Goal: Task Accomplishment & Management: Use online tool/utility

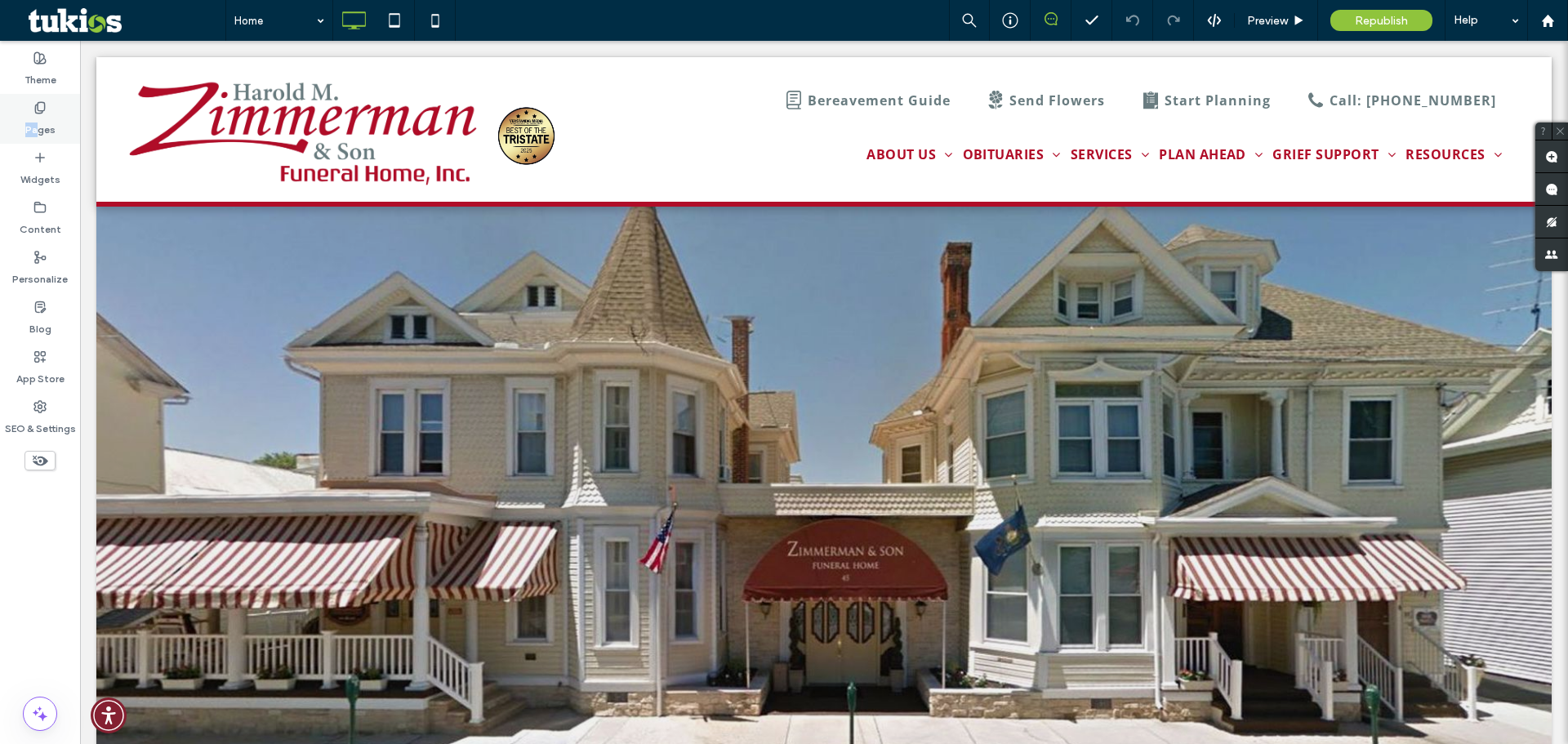
click at [39, 116] on div "Pages" at bounding box center [39, 118] width 80 height 50
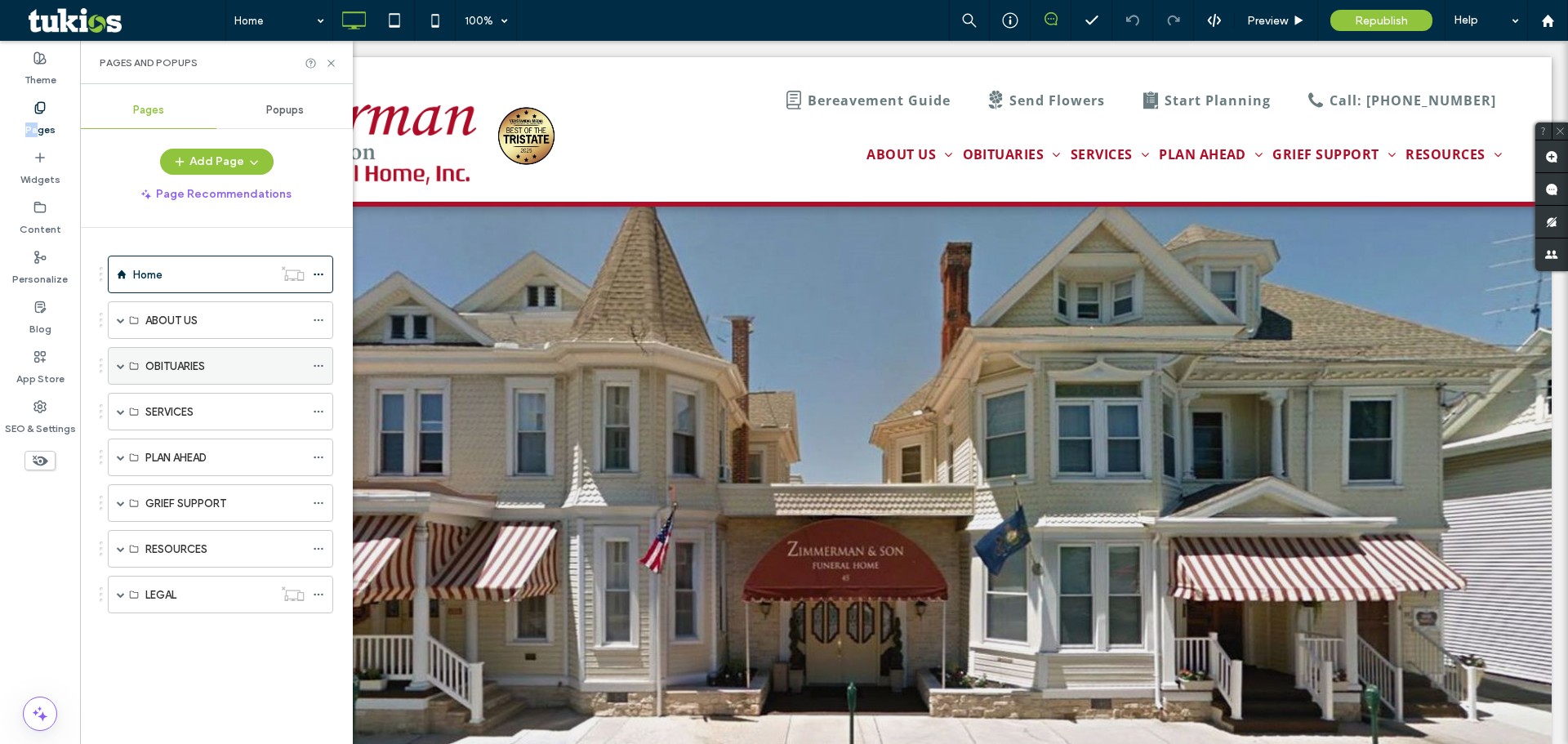
click at [128, 364] on div "OBITUARIES" at bounding box center [221, 365] width 225 height 38
click at [117, 324] on span at bounding box center [120, 320] width 8 height 36
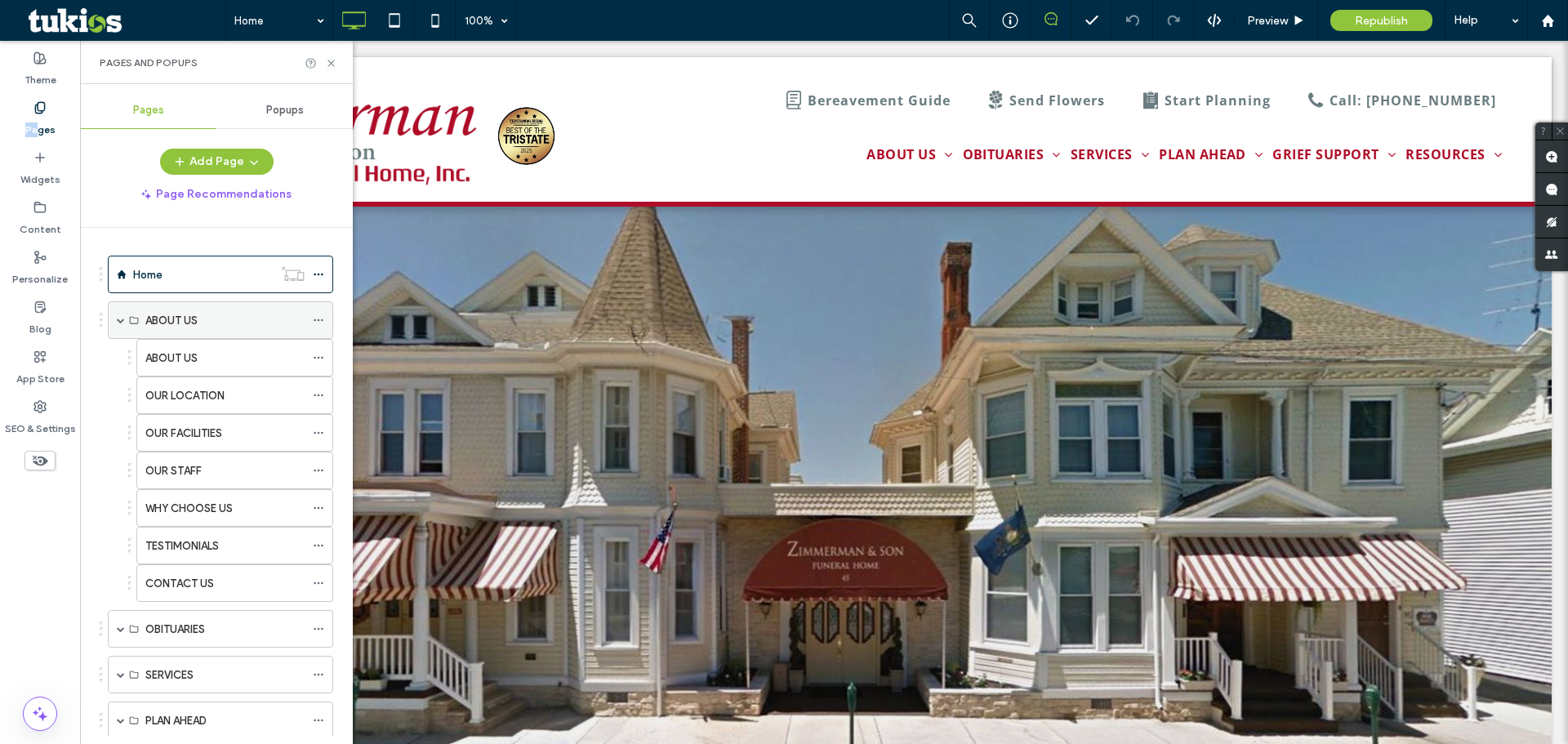
click at [117, 324] on span at bounding box center [120, 320] width 8 height 36
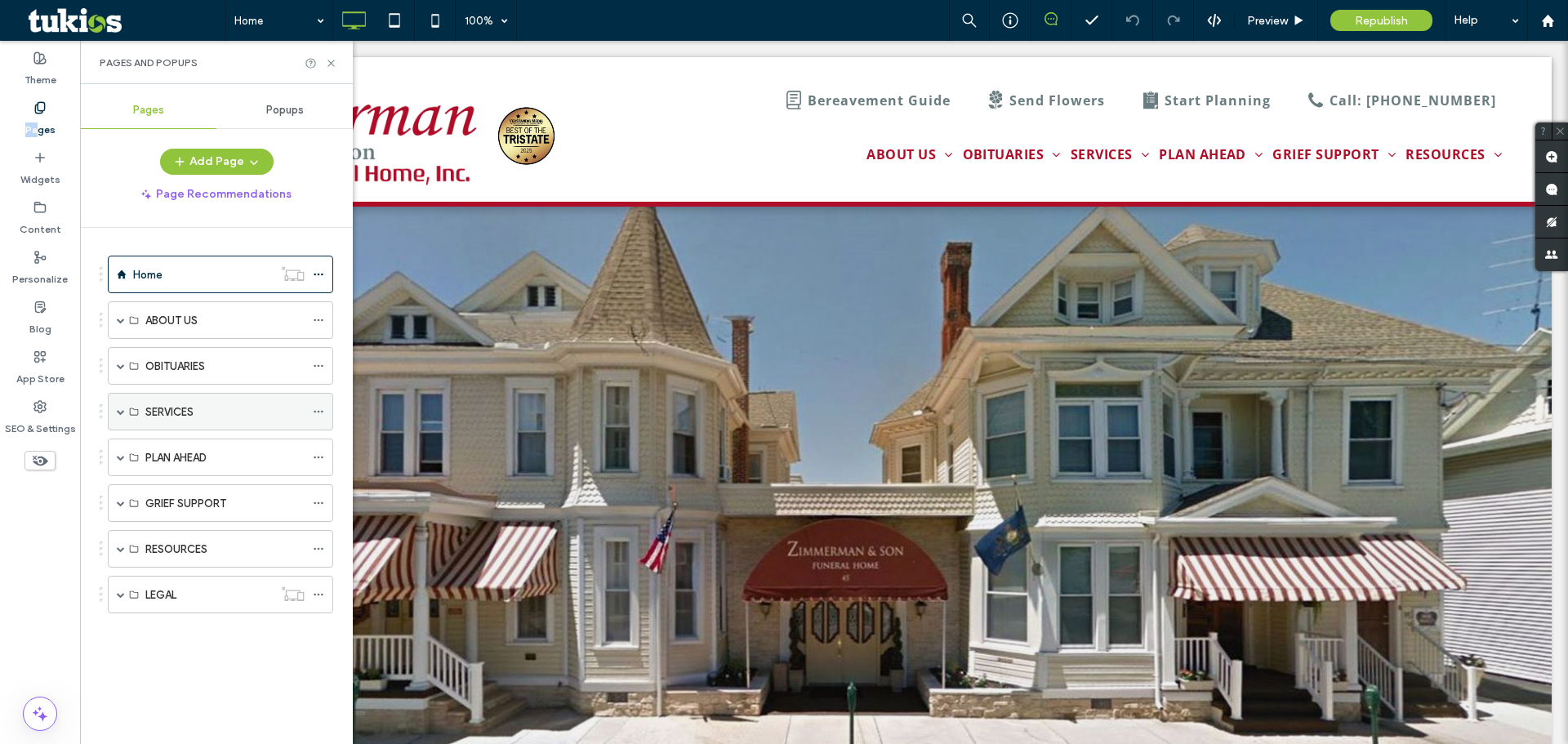
click at [120, 414] on span at bounding box center [120, 411] width 8 height 8
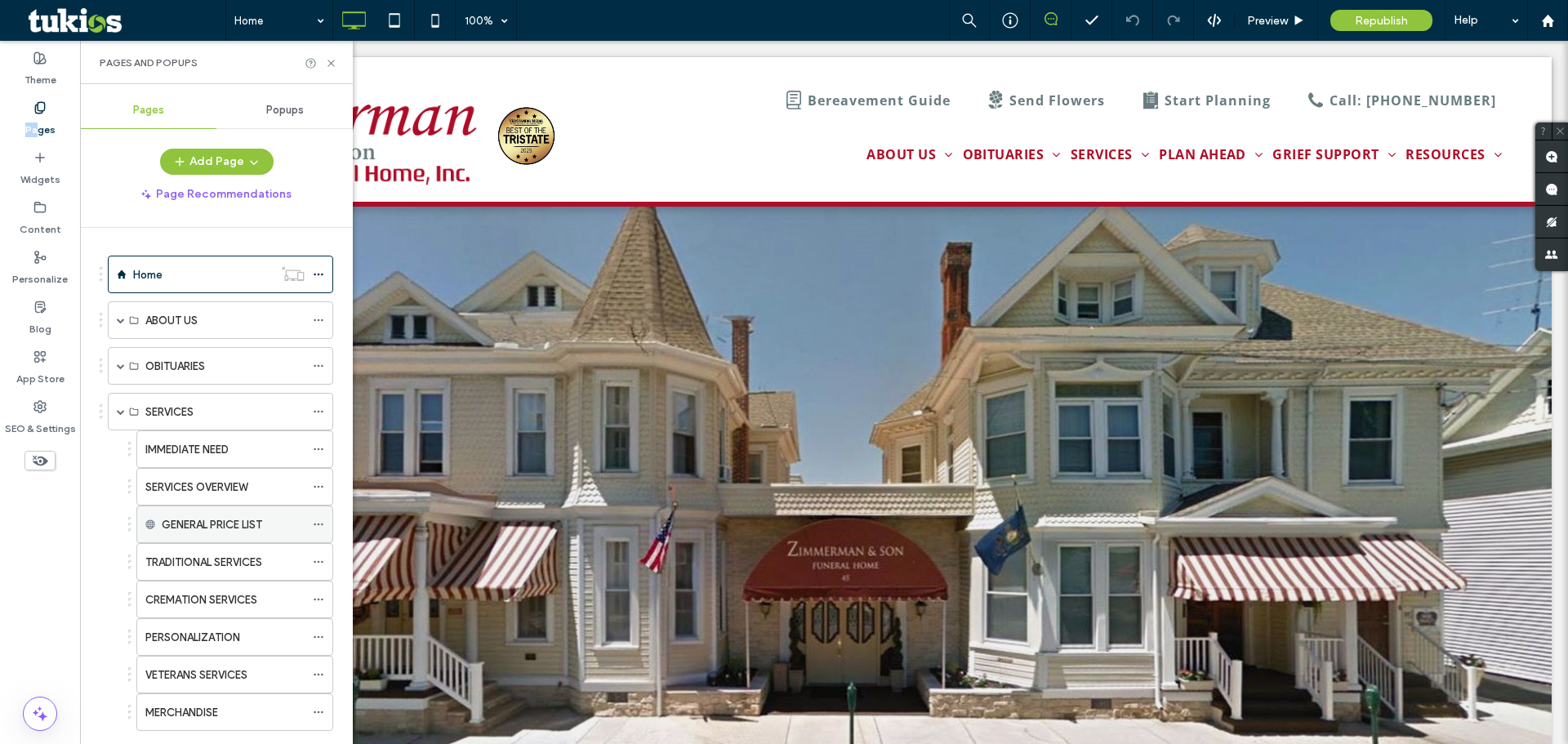
click at [231, 517] on label "GENERAL PRICE LIST" at bounding box center [211, 524] width 101 height 28
click at [276, 523] on div "GENERAL PRICE LIST" at bounding box center [233, 524] width 143 height 17
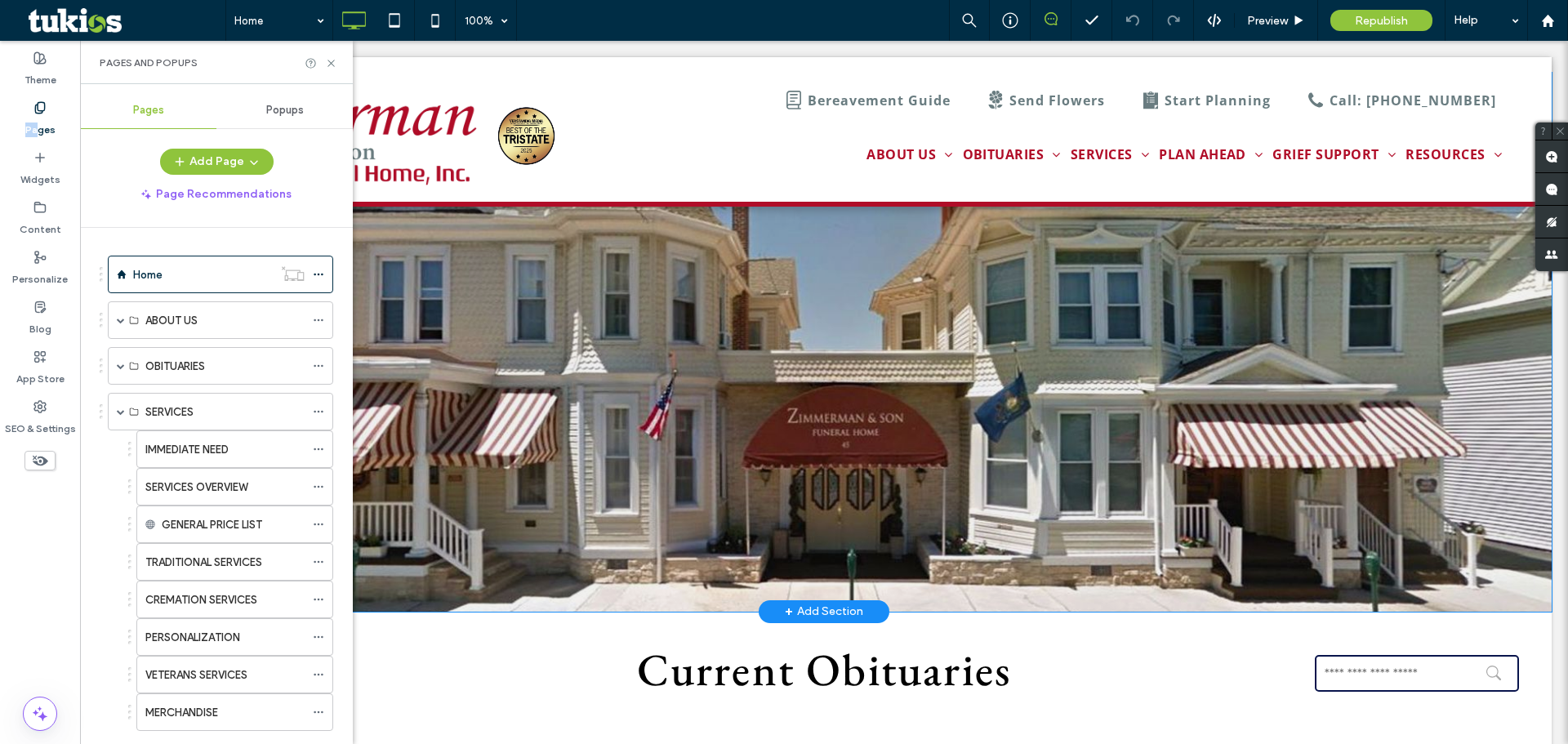
scroll to position [136, 0]
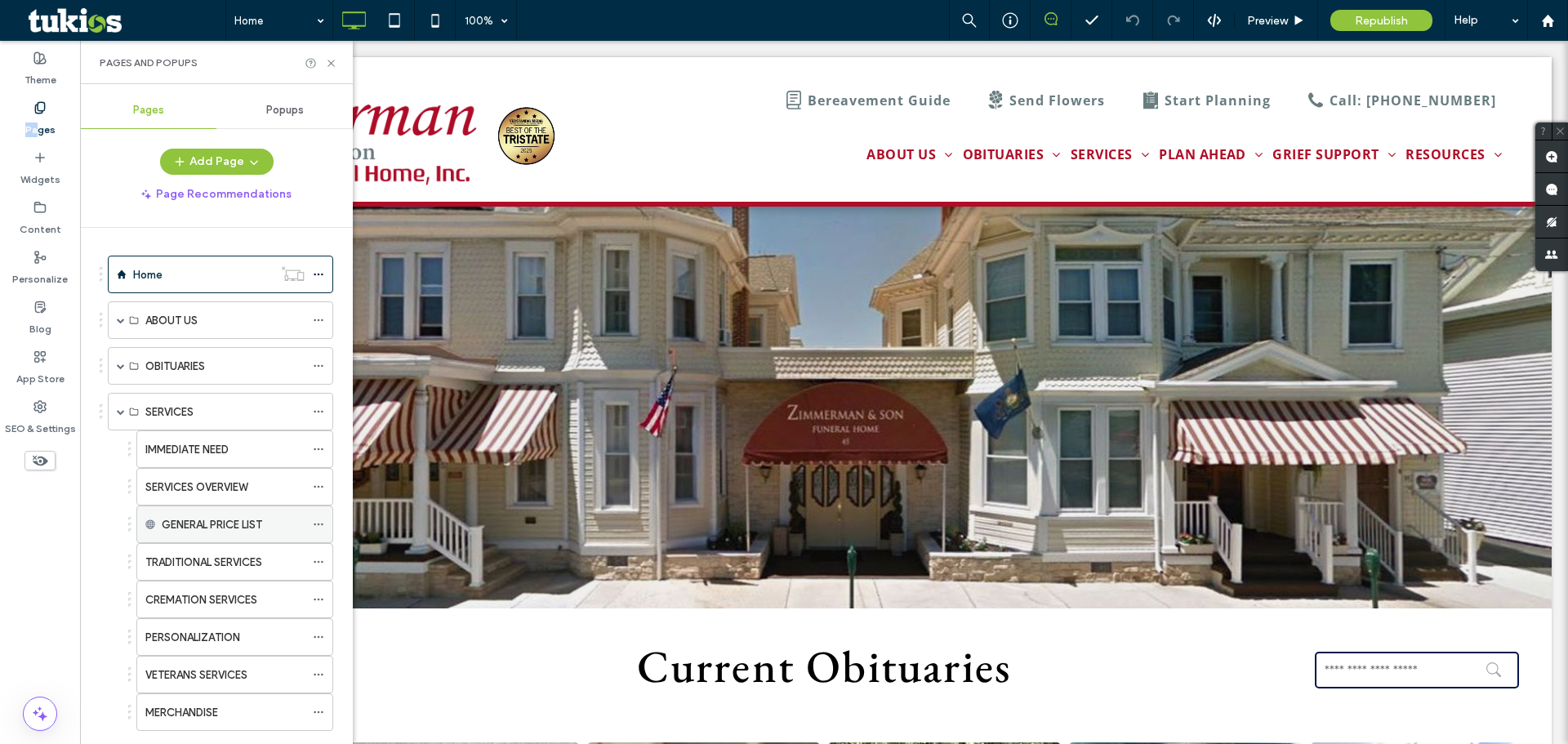
drag, startPoint x: 237, startPoint y: 519, endPoint x: 198, endPoint y: 528, distance: 40.0
click at [198, 528] on label "GENERAL PRICE LIST" at bounding box center [211, 524] width 101 height 28
click at [321, 523] on icon at bounding box center [318, 524] width 11 height 11
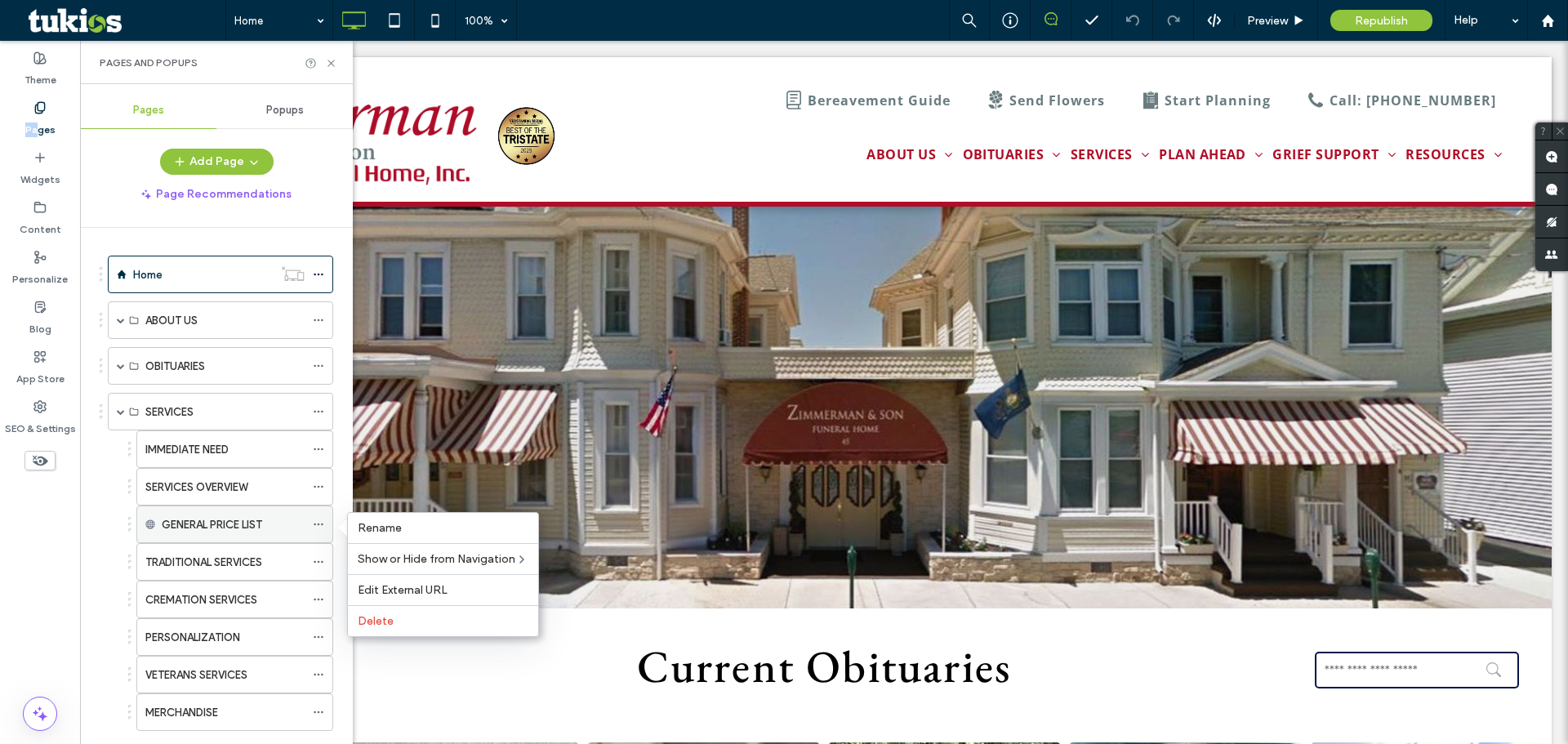
click at [262, 528] on label "GENERAL PRICE LIST" at bounding box center [211, 524] width 101 height 28
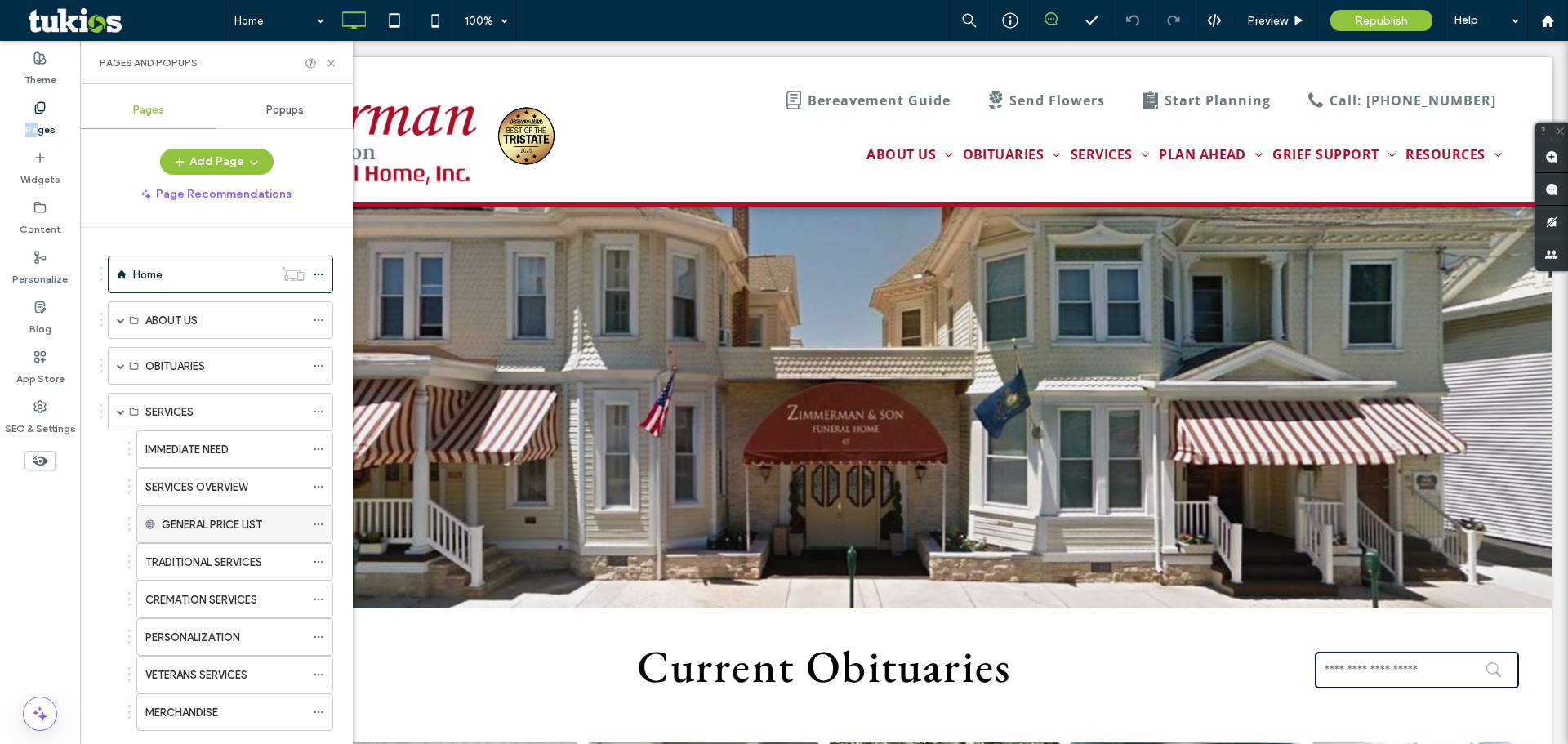
click at [262, 528] on label "GENERAL PRICE LIST" at bounding box center [211, 524] width 101 height 28
click at [315, 522] on icon at bounding box center [318, 524] width 11 height 11
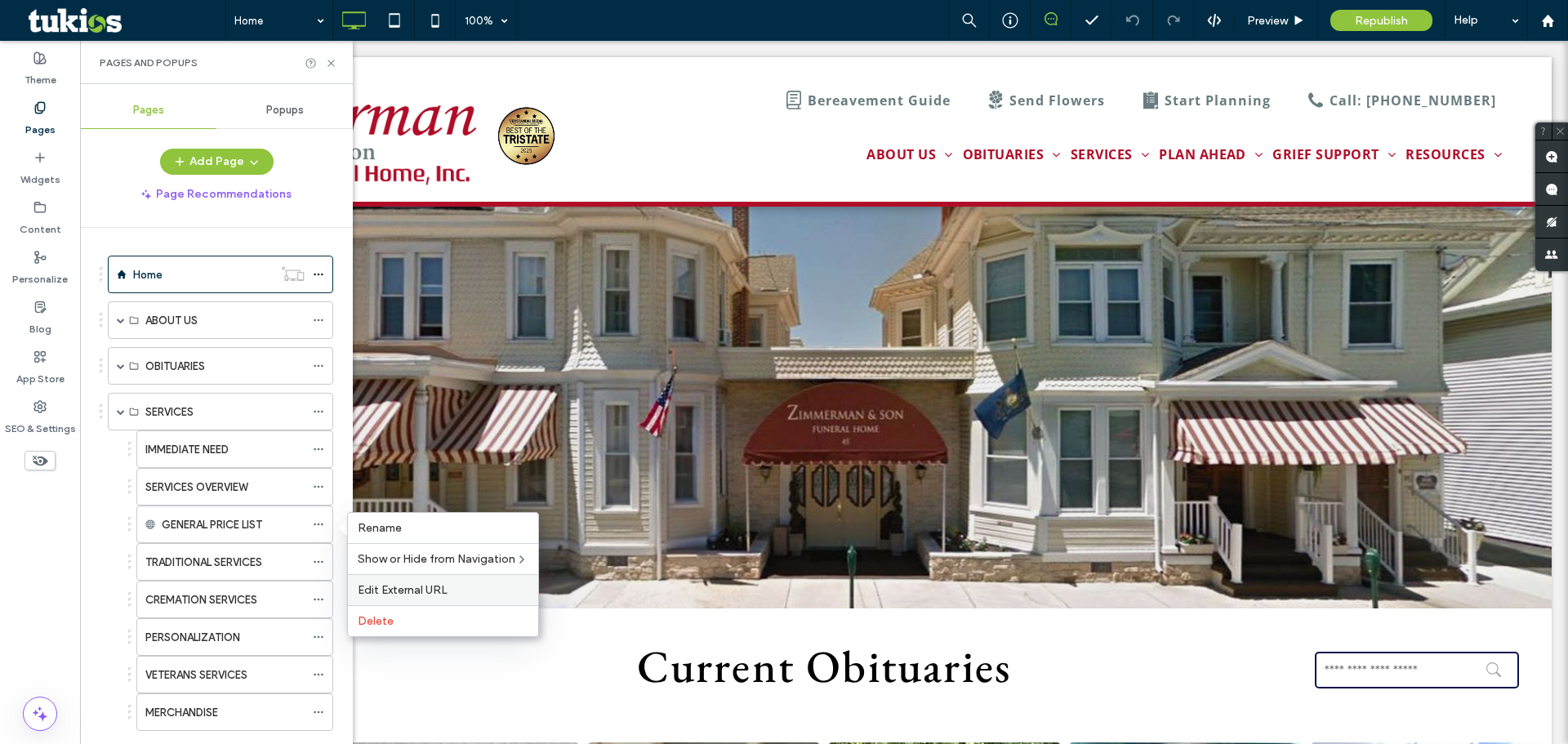
click at [409, 591] on span "Edit External URL" at bounding box center [403, 589] width 90 height 14
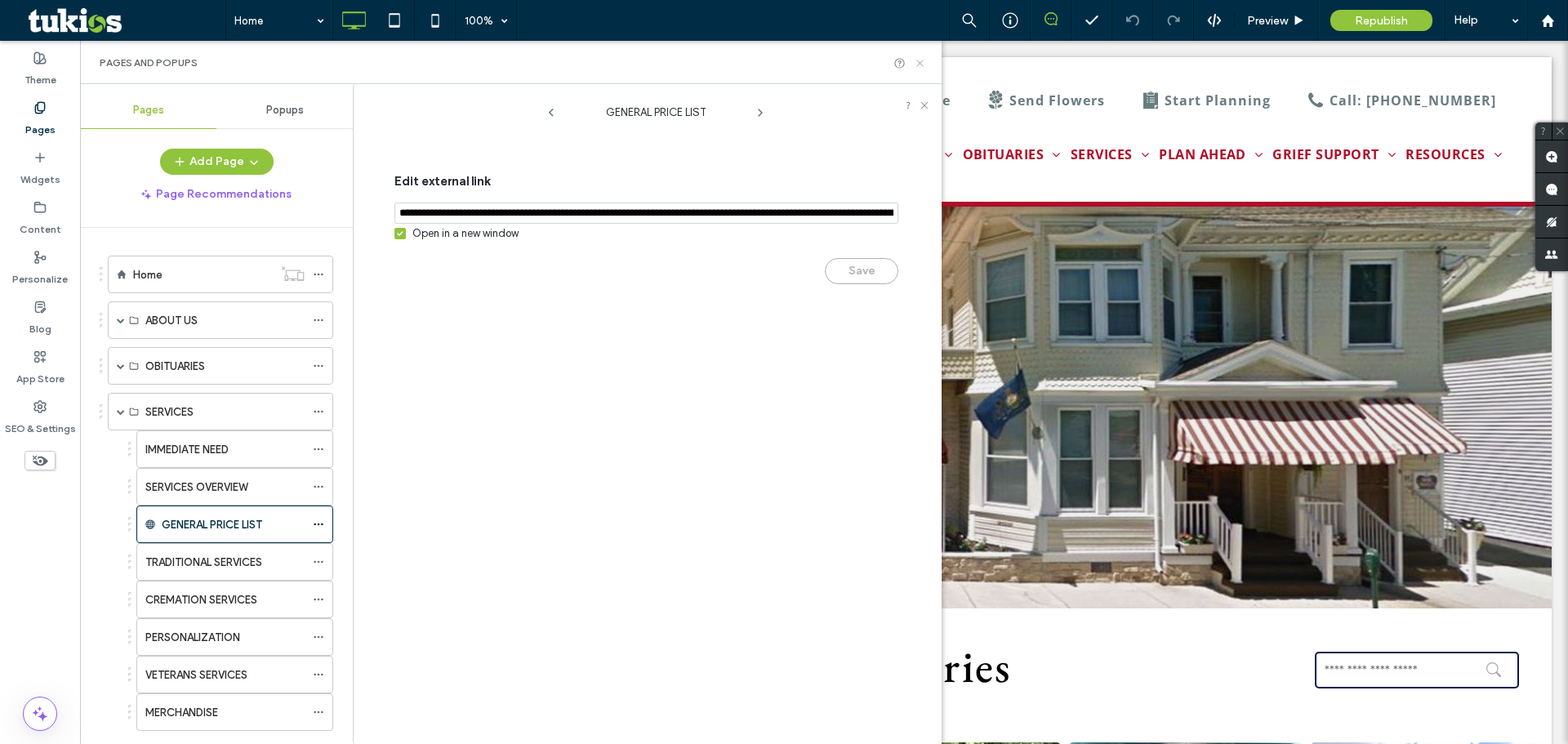
click at [923, 61] on icon at bounding box center [919, 63] width 12 height 12
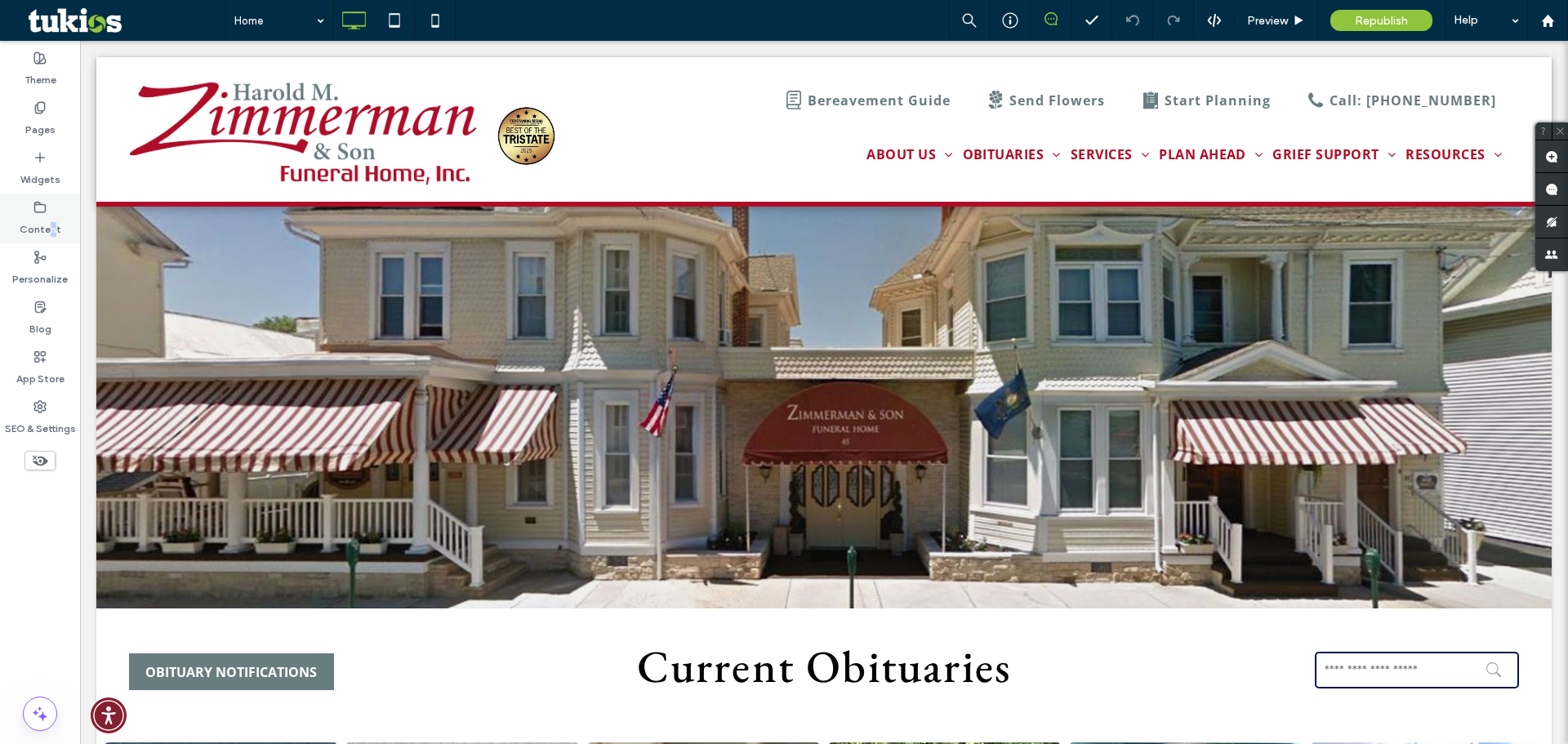
click at [52, 216] on label "Content" at bounding box center [40, 225] width 41 height 23
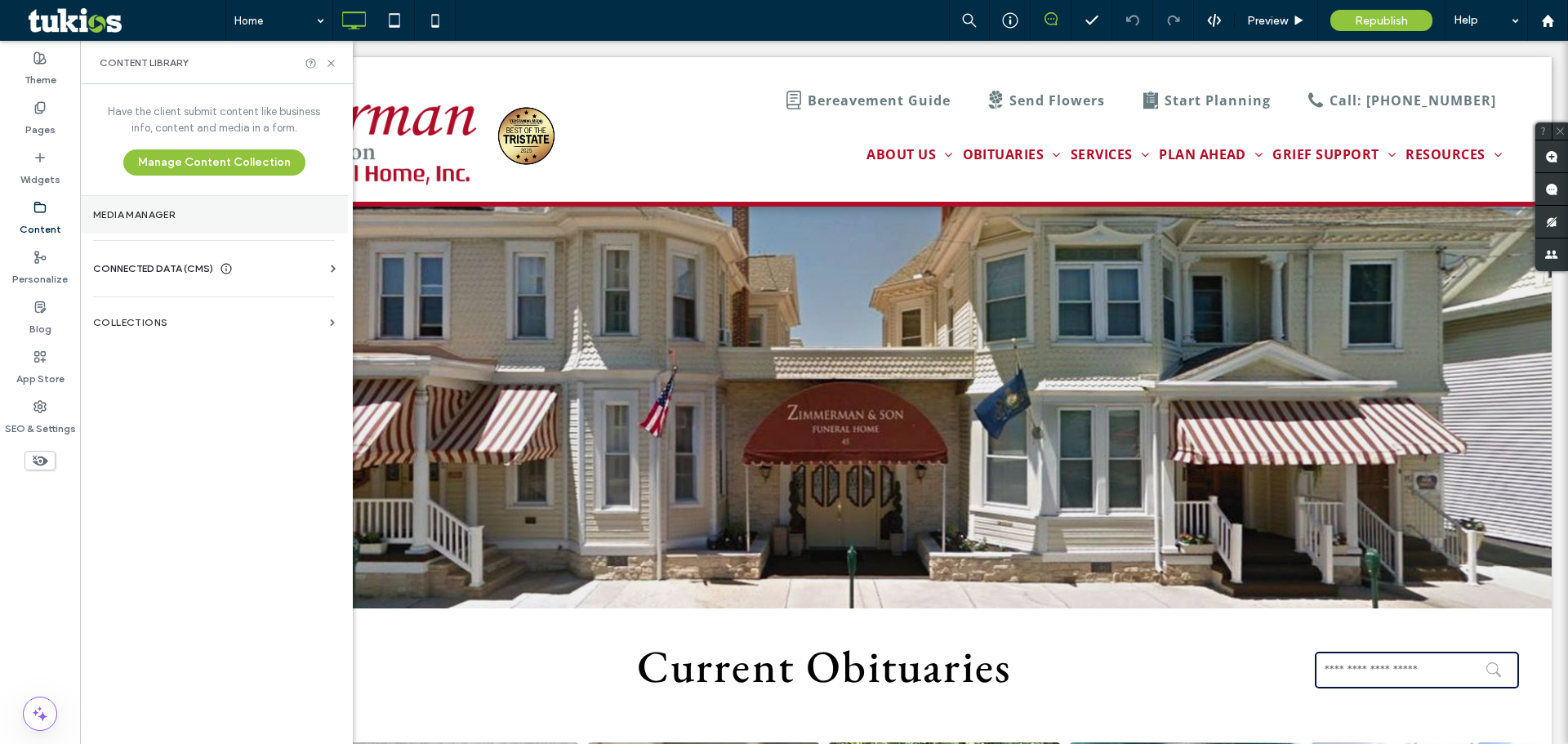
click at [142, 214] on label "Media Manager" at bounding box center [213, 214] width 241 height 11
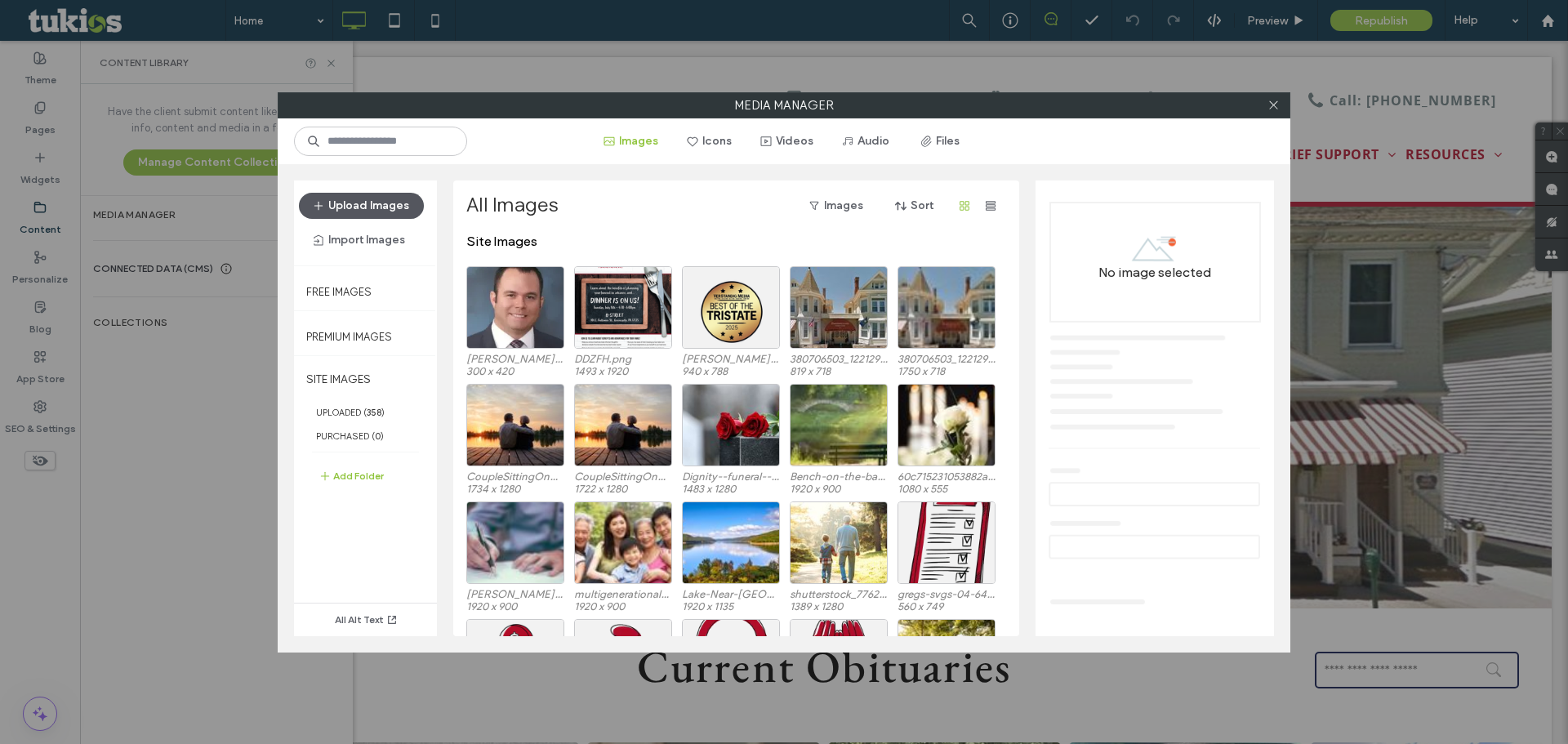
click at [362, 210] on button "Upload Images" at bounding box center [361, 206] width 125 height 26
click at [367, 199] on button "Upload Images" at bounding box center [361, 206] width 125 height 26
click at [941, 138] on button "Files" at bounding box center [940, 141] width 73 height 26
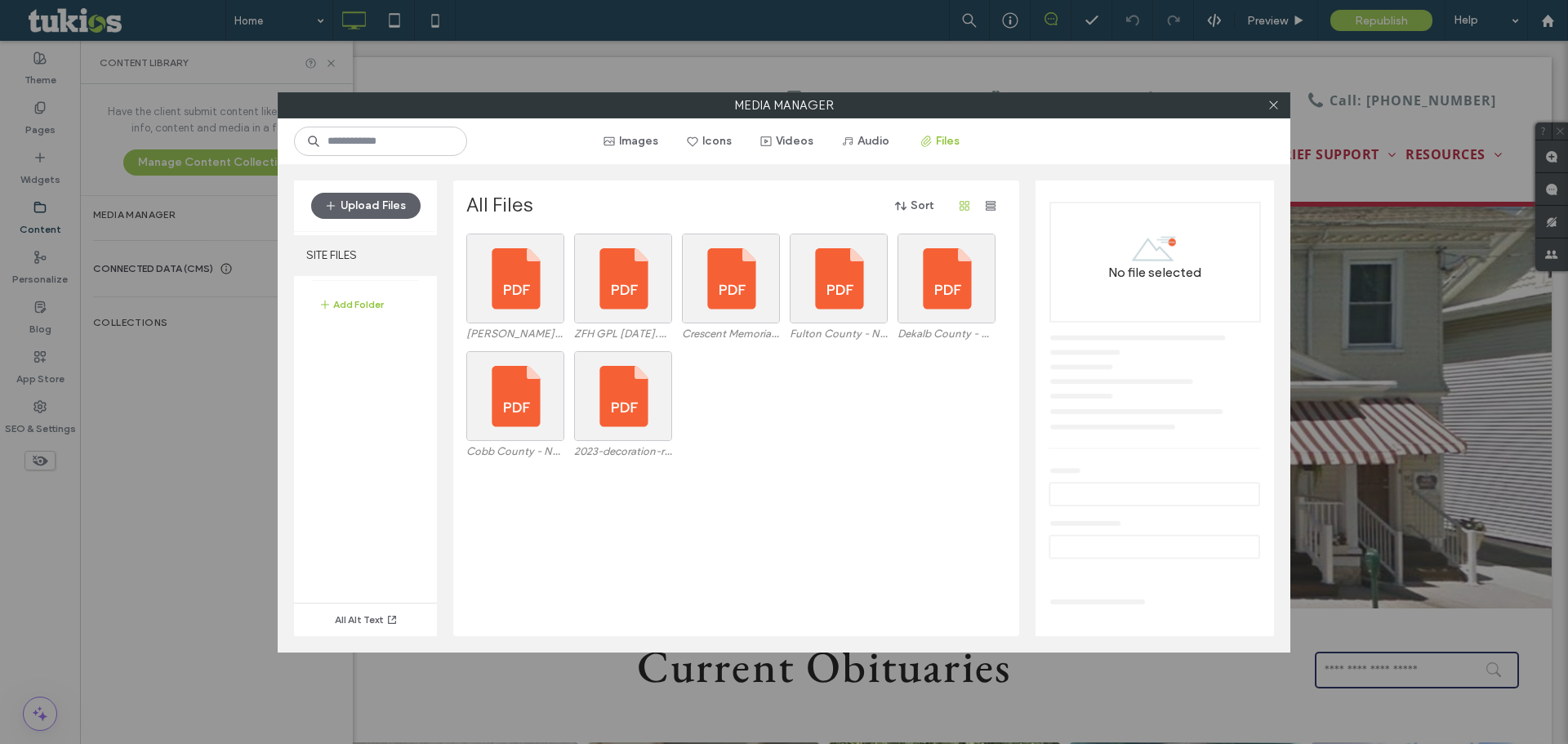
click at [345, 253] on label "SITE FILES" at bounding box center [365, 255] width 143 height 40
click at [380, 198] on button "Upload Files" at bounding box center [365, 206] width 109 height 26
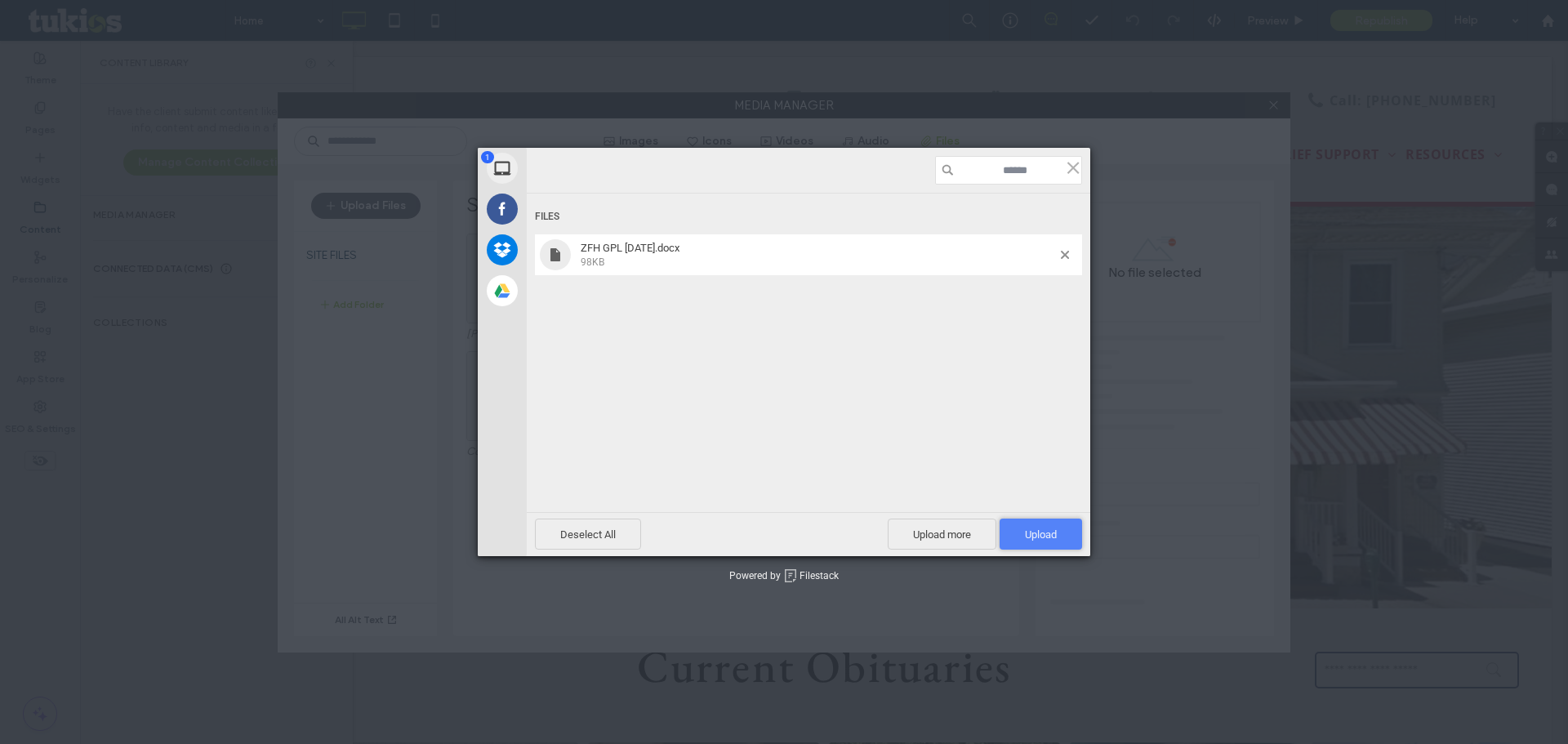
click at [1040, 533] on span "Upload 1" at bounding box center [1041, 534] width 32 height 12
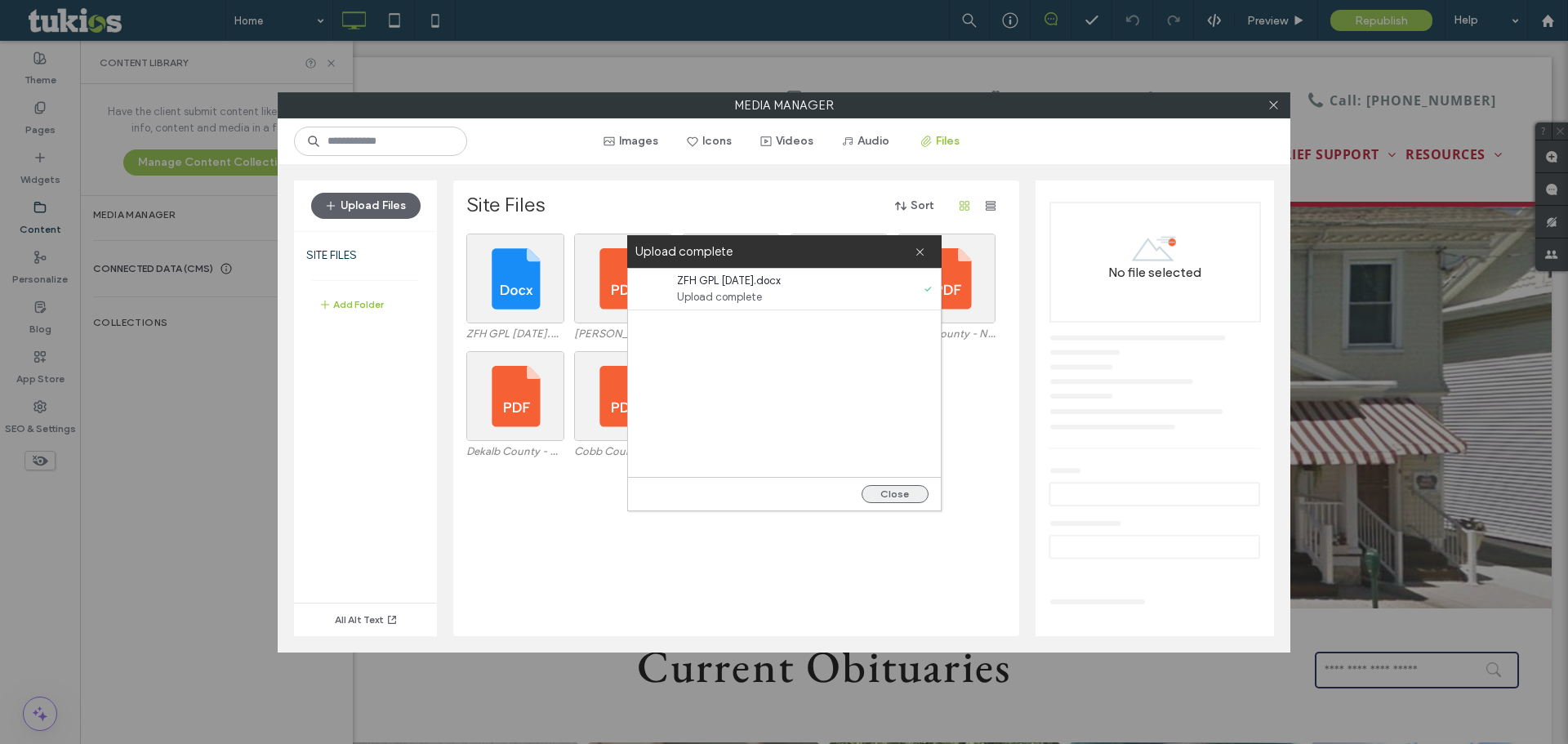
click at [902, 488] on button "Close" at bounding box center [894, 493] width 67 height 18
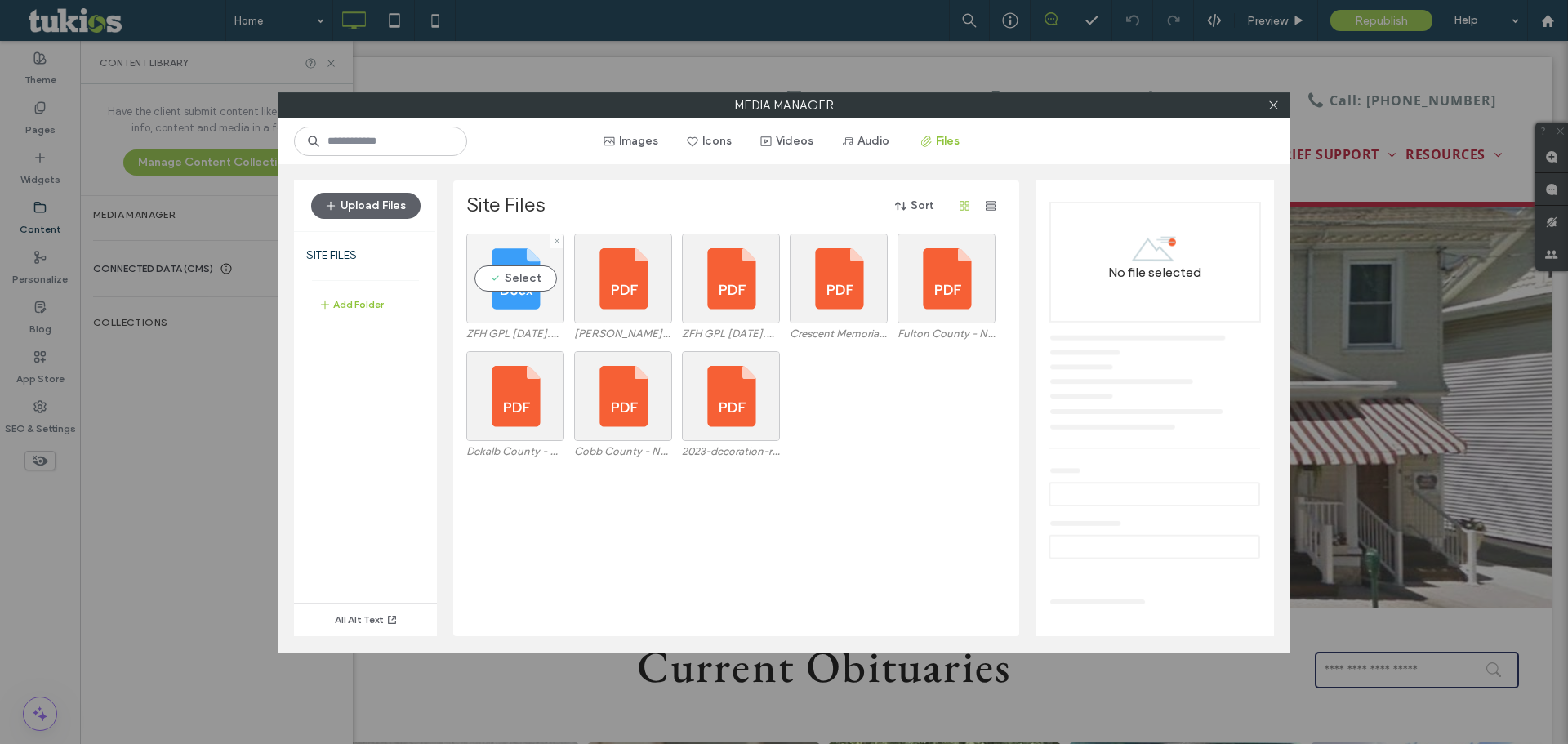
click at [523, 315] on div "Select" at bounding box center [515, 279] width 98 height 90
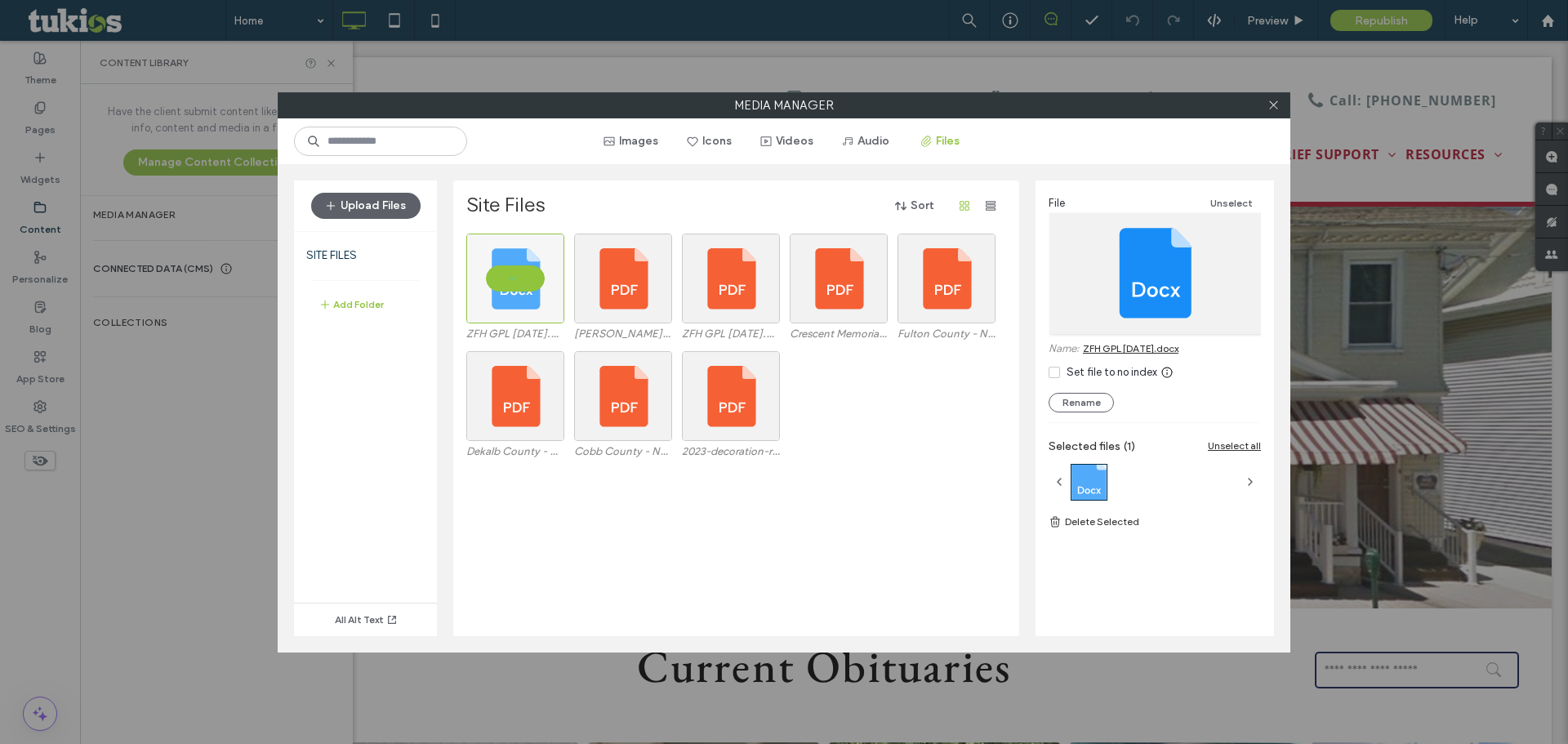
click at [1130, 351] on link "ZFH GPL [DATE].docx" at bounding box center [1130, 348] width 96 height 12
click at [556, 244] on span at bounding box center [556, 240] width 7 height 14
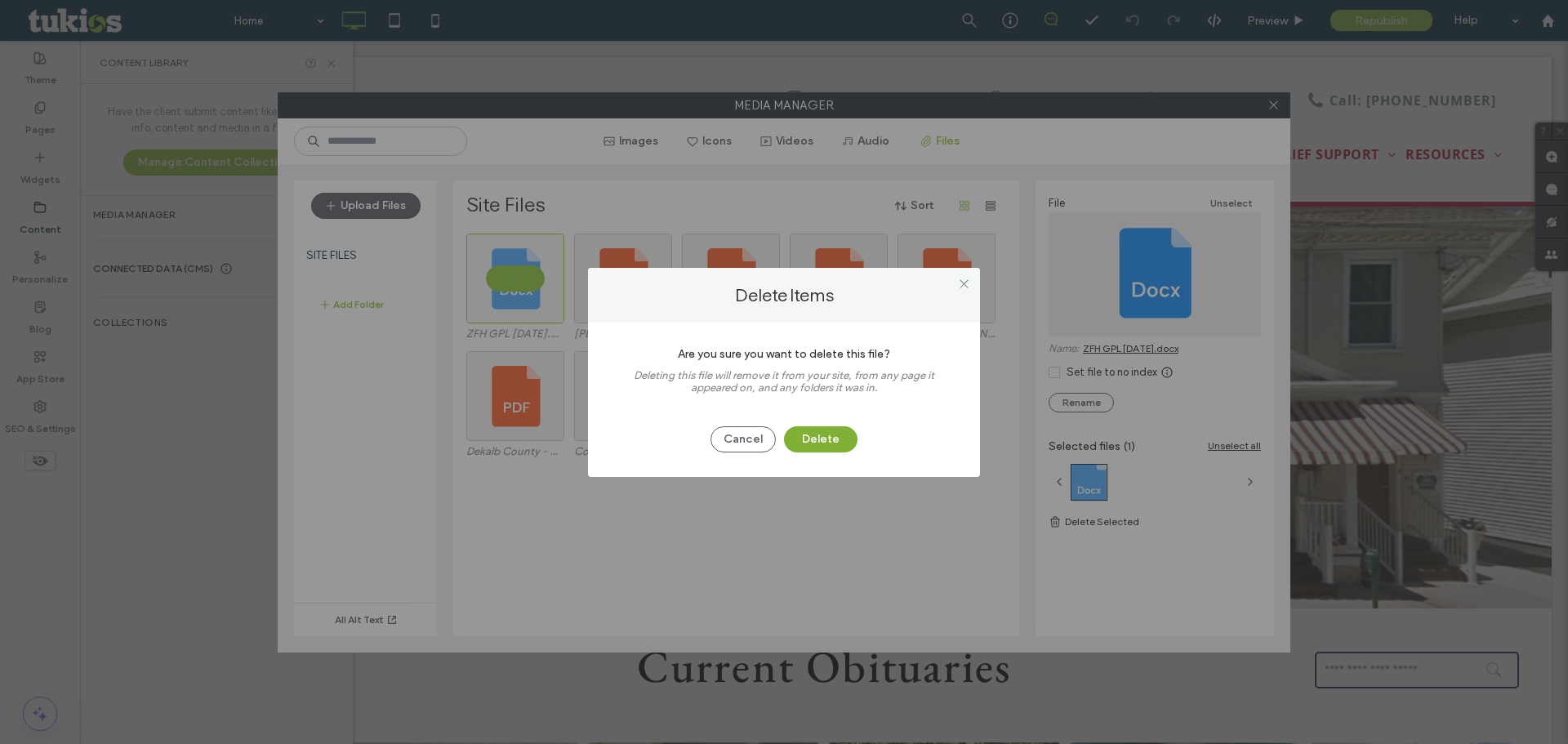
click at [826, 438] on button "Delete" at bounding box center [820, 440] width 73 height 26
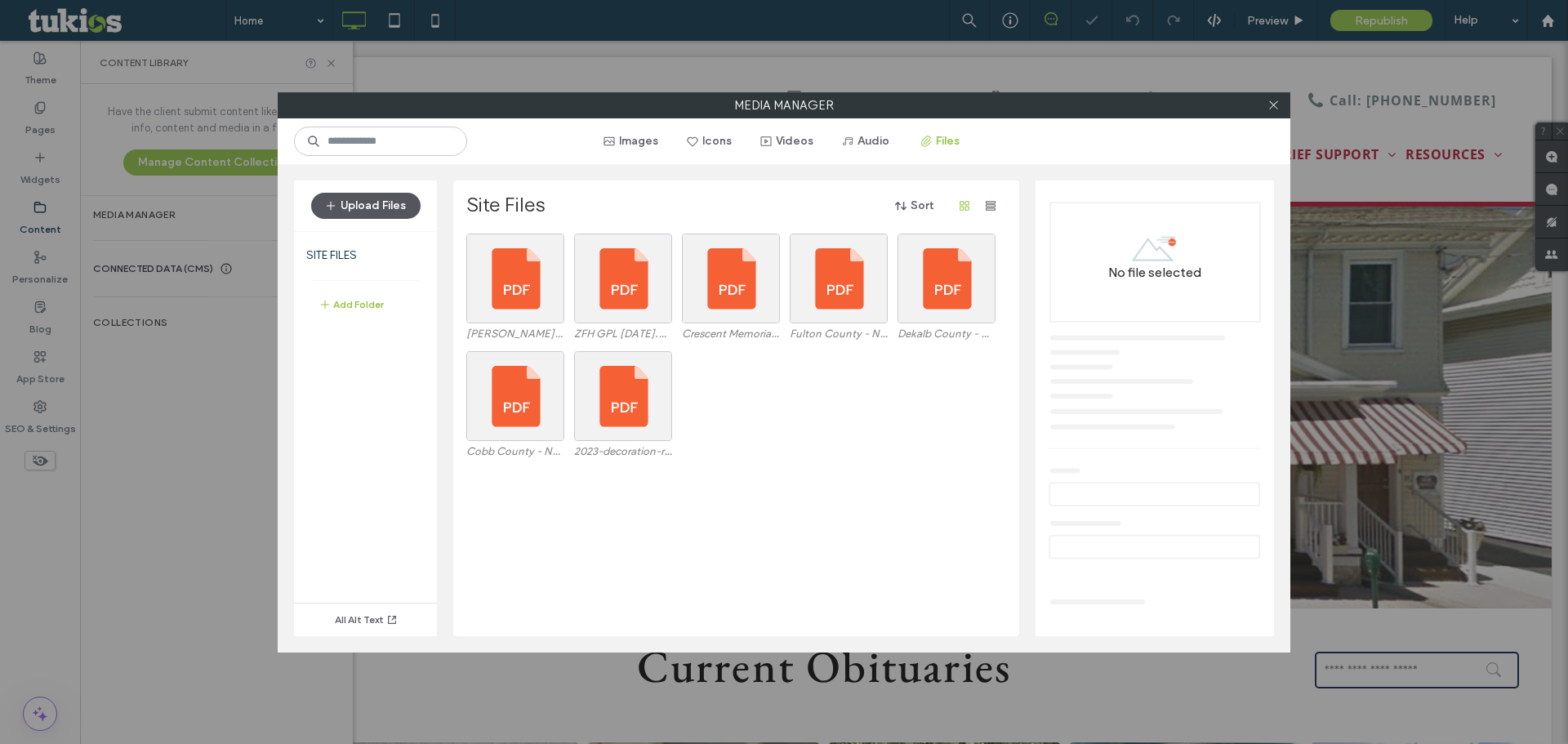
click at [377, 206] on button "Upload Files" at bounding box center [365, 206] width 109 height 26
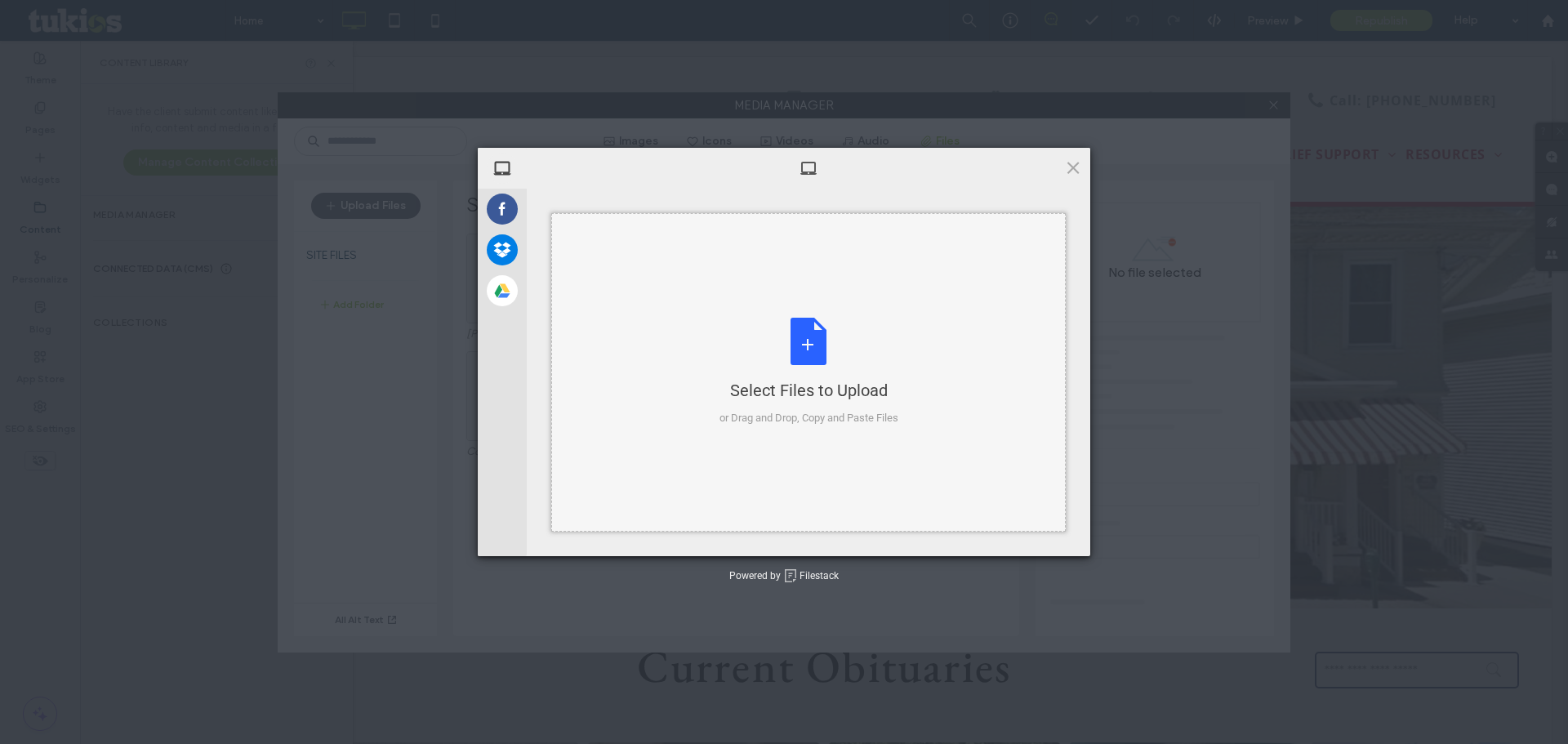
click at [813, 327] on div "Select Files to Upload or Drag and Drop, Copy and Paste Files" at bounding box center [809, 372] width 179 height 109
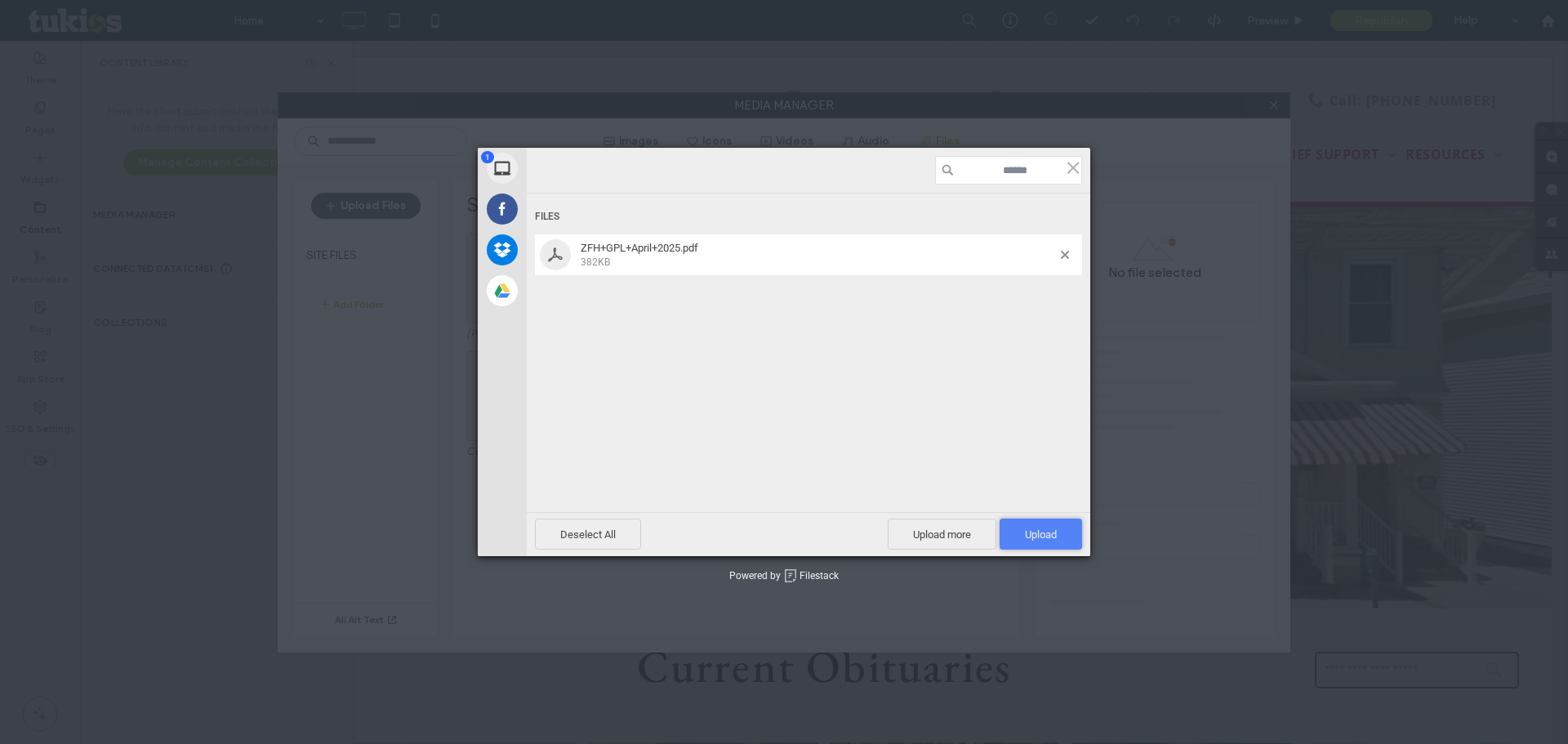
click at [1048, 536] on span "Upload 1" at bounding box center [1041, 534] width 32 height 12
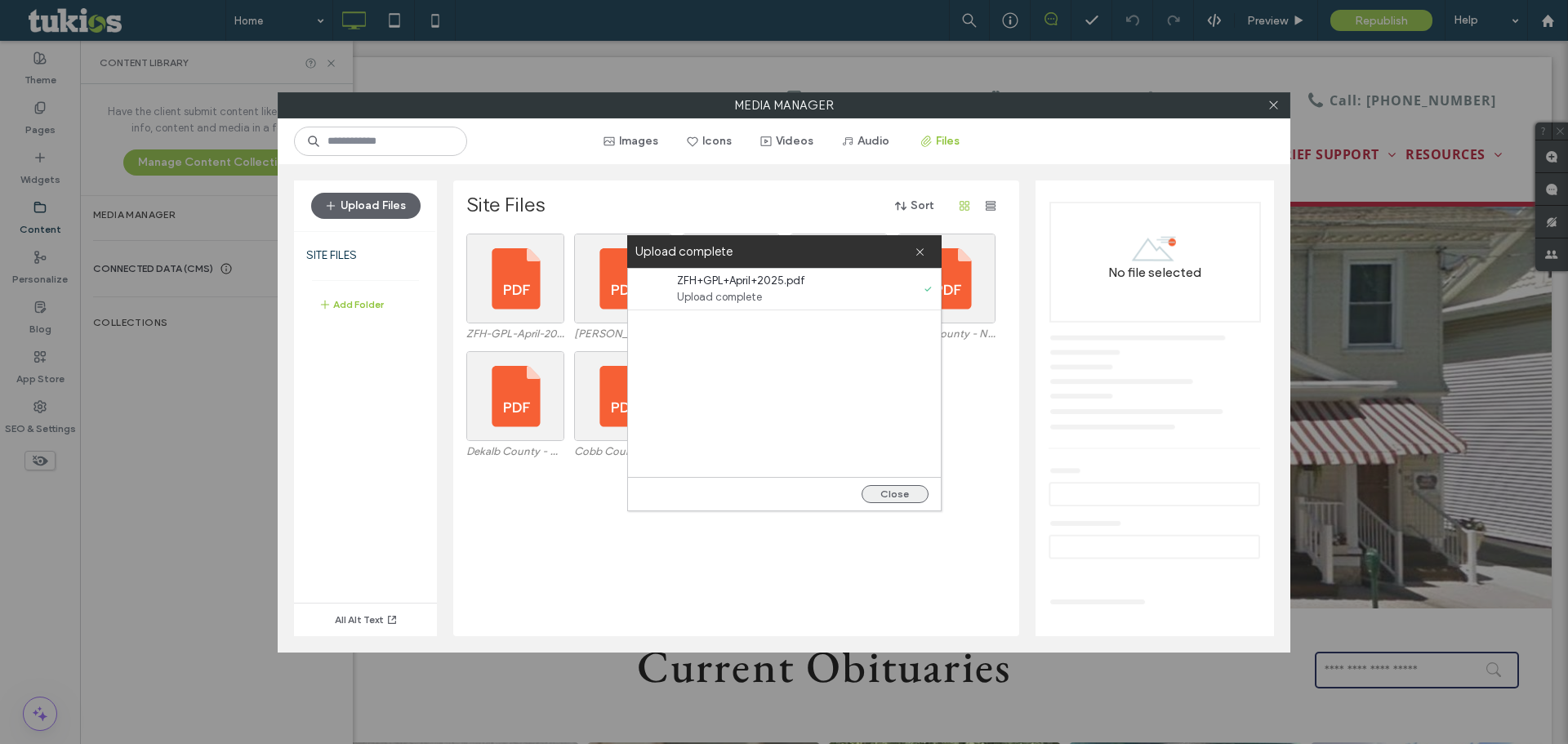
click at [880, 489] on button "Close" at bounding box center [894, 493] width 67 height 18
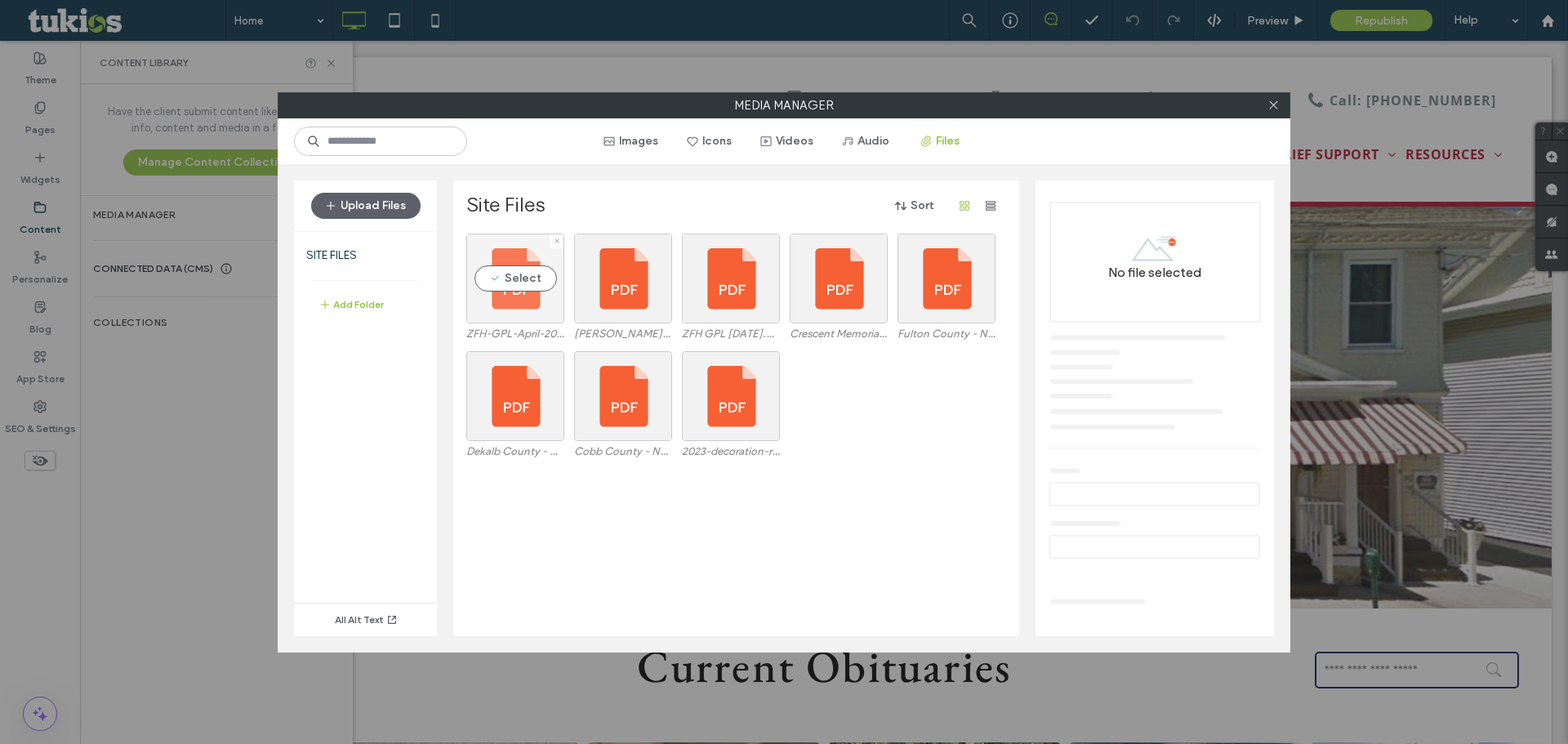
click at [518, 300] on div "Select" at bounding box center [515, 279] width 98 height 90
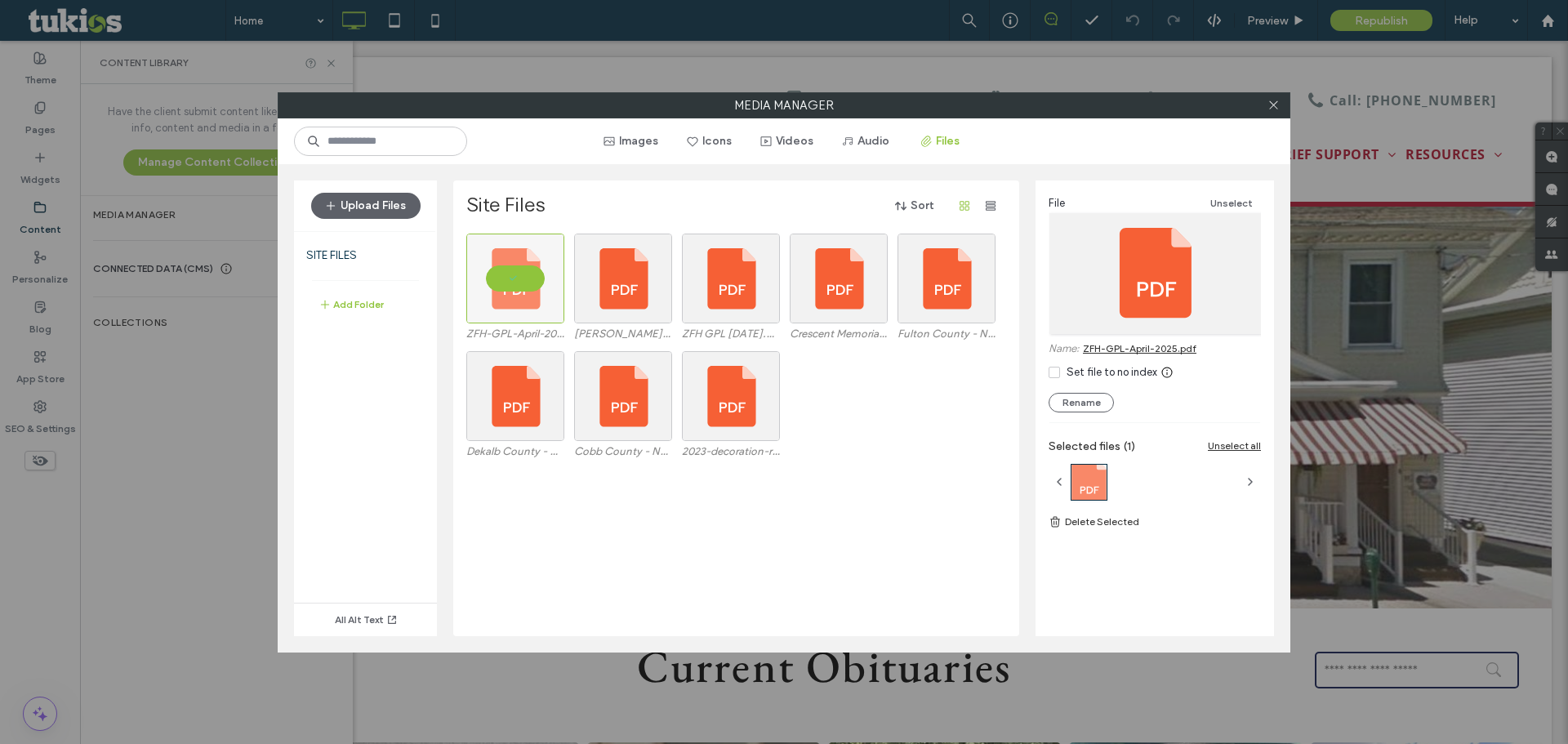
click at [1156, 349] on link "ZFH-GPL-April-2025.pdf" at bounding box center [1139, 348] width 114 height 12
click at [1271, 98] on span at bounding box center [1273, 105] width 12 height 24
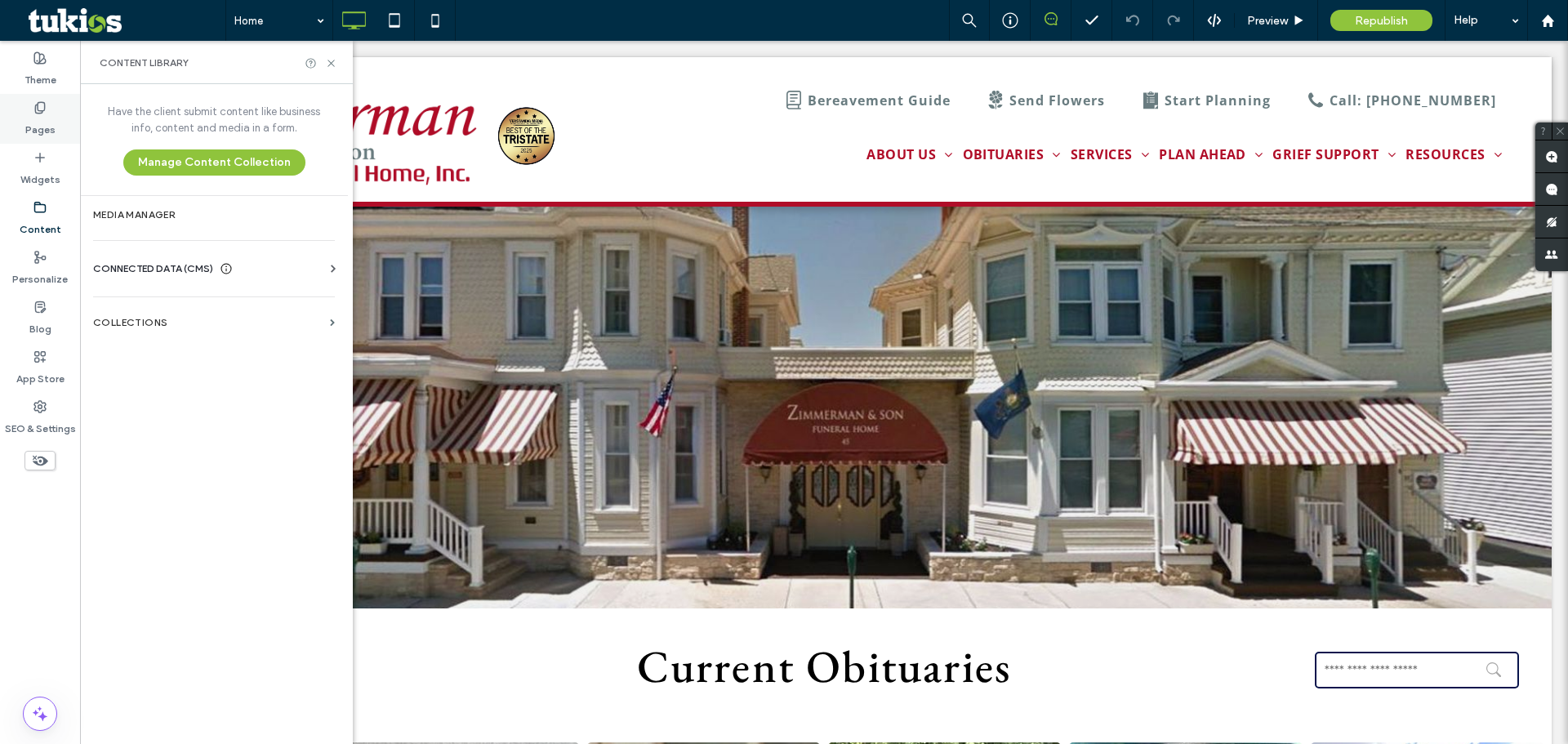
click at [21, 112] on div "Pages" at bounding box center [39, 118] width 80 height 50
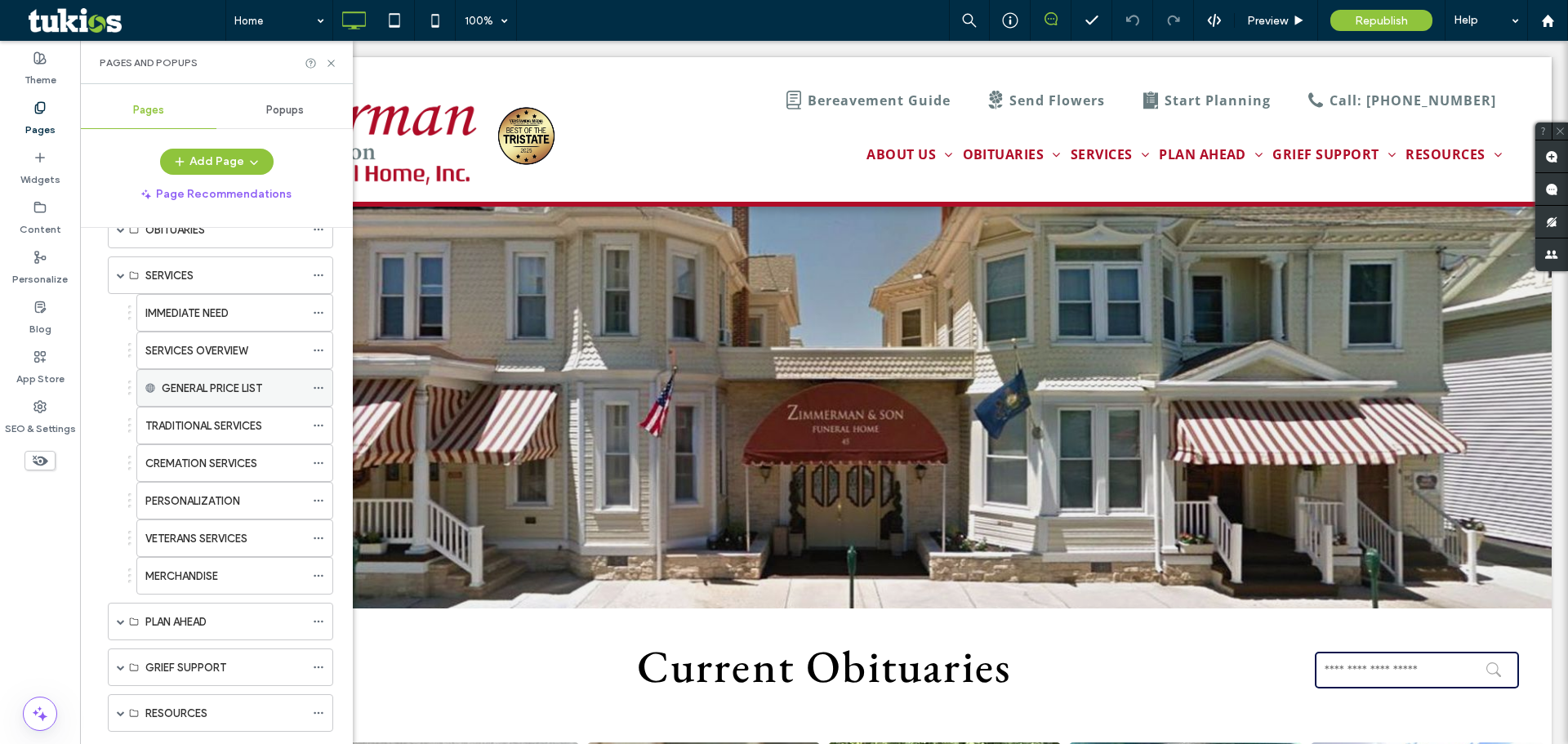
click at [318, 387] on use at bounding box center [318, 388] width 9 height 3
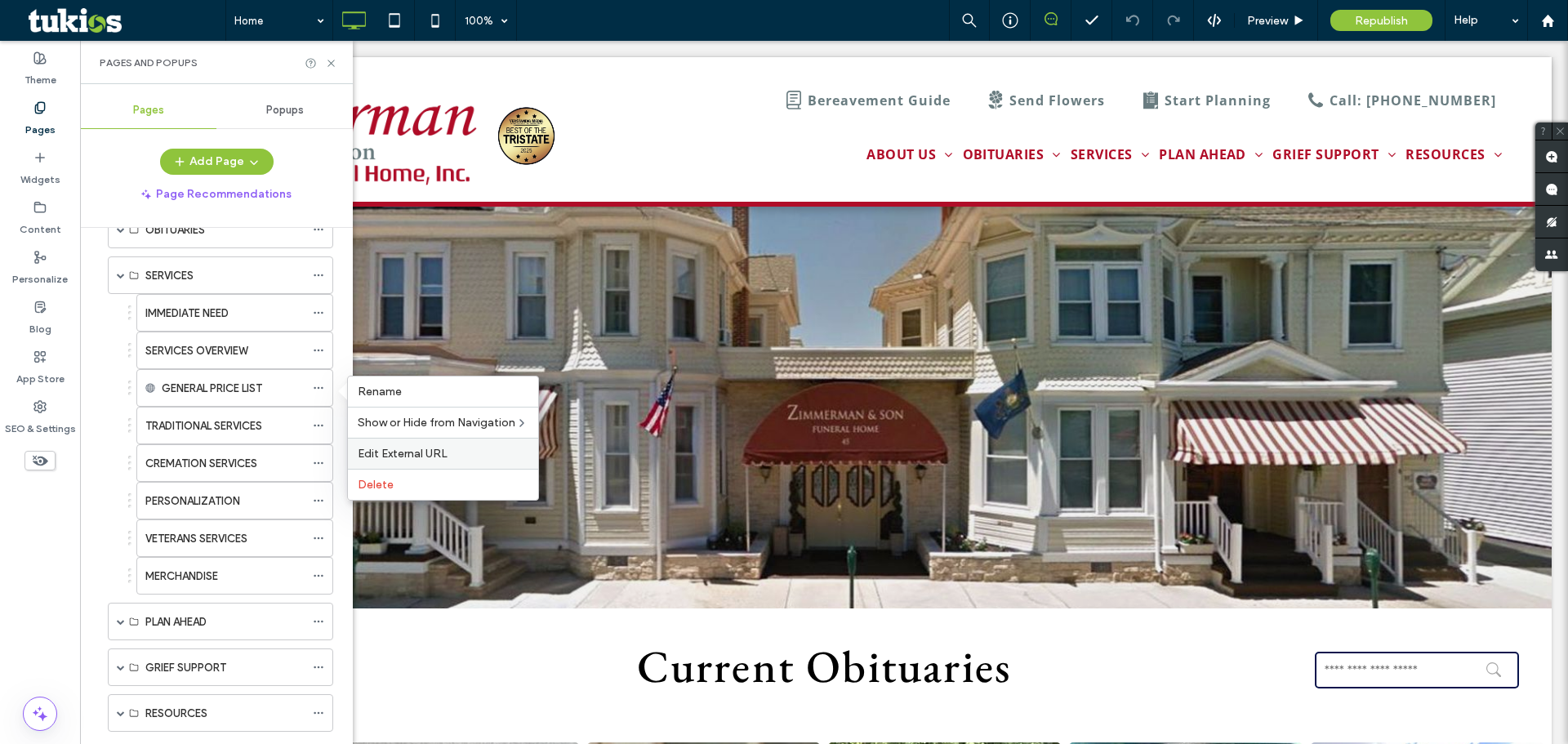
click at [469, 444] on div "Edit External URL" at bounding box center [442, 453] width 190 height 31
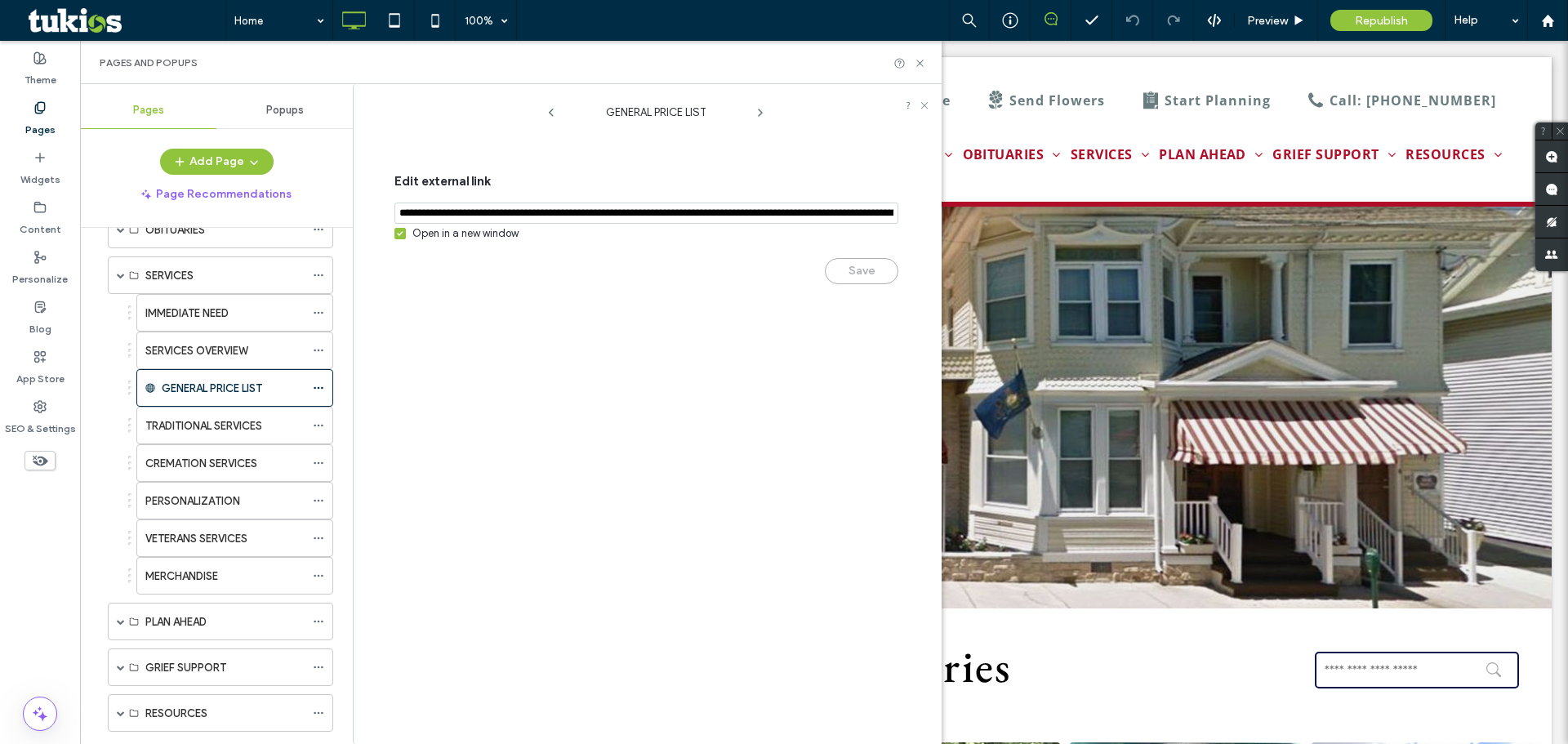
click at [542, 209] on input "notEmpty,url" at bounding box center [646, 213] width 504 height 22
paste input "**********"
type input "**********"
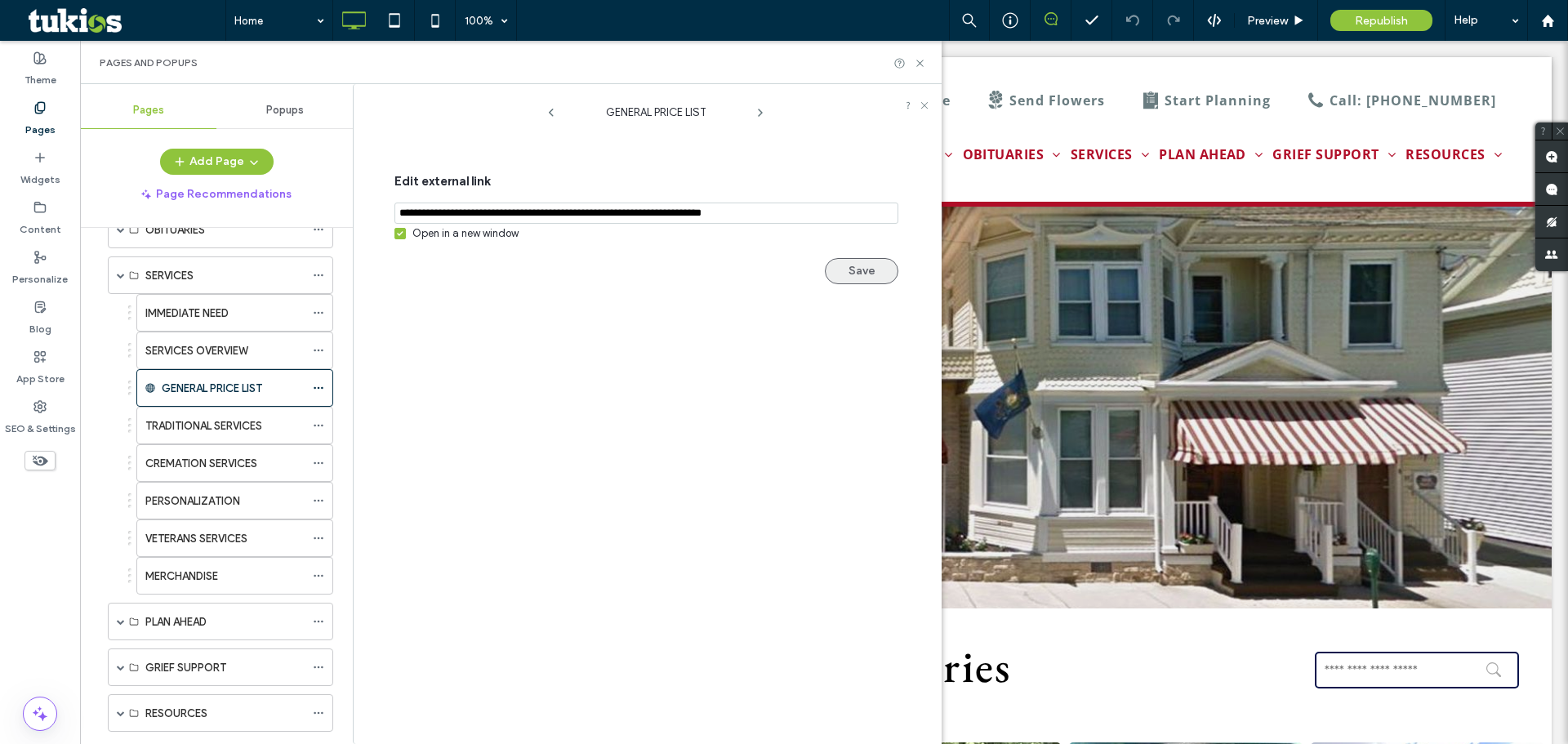
click at [851, 276] on button "Save" at bounding box center [862, 271] width 73 height 26
click at [916, 59] on icon at bounding box center [919, 63] width 12 height 12
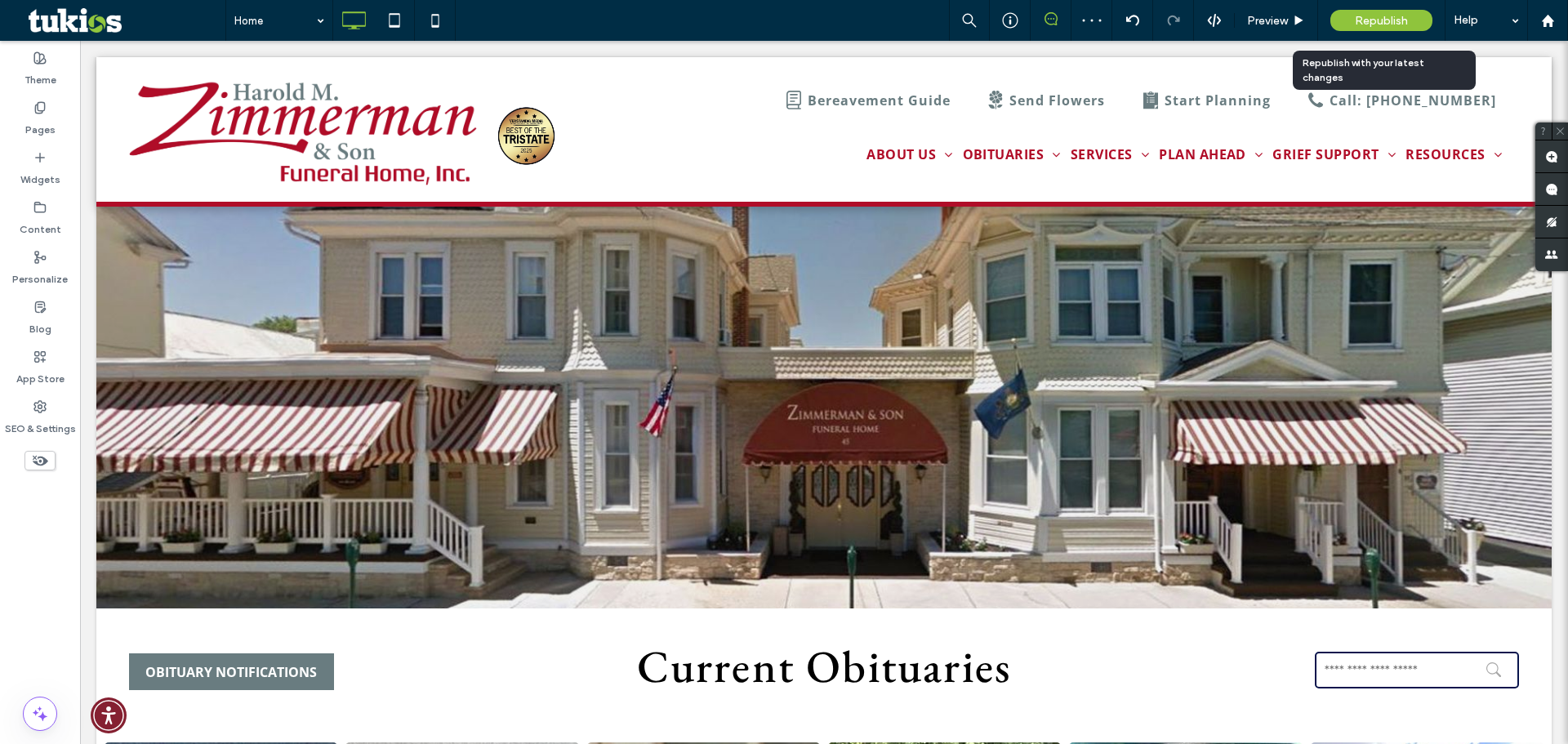
click at [1388, 22] on span "Republish" at bounding box center [1381, 21] width 53 height 14
